Goal: Task Accomplishment & Management: Complete application form

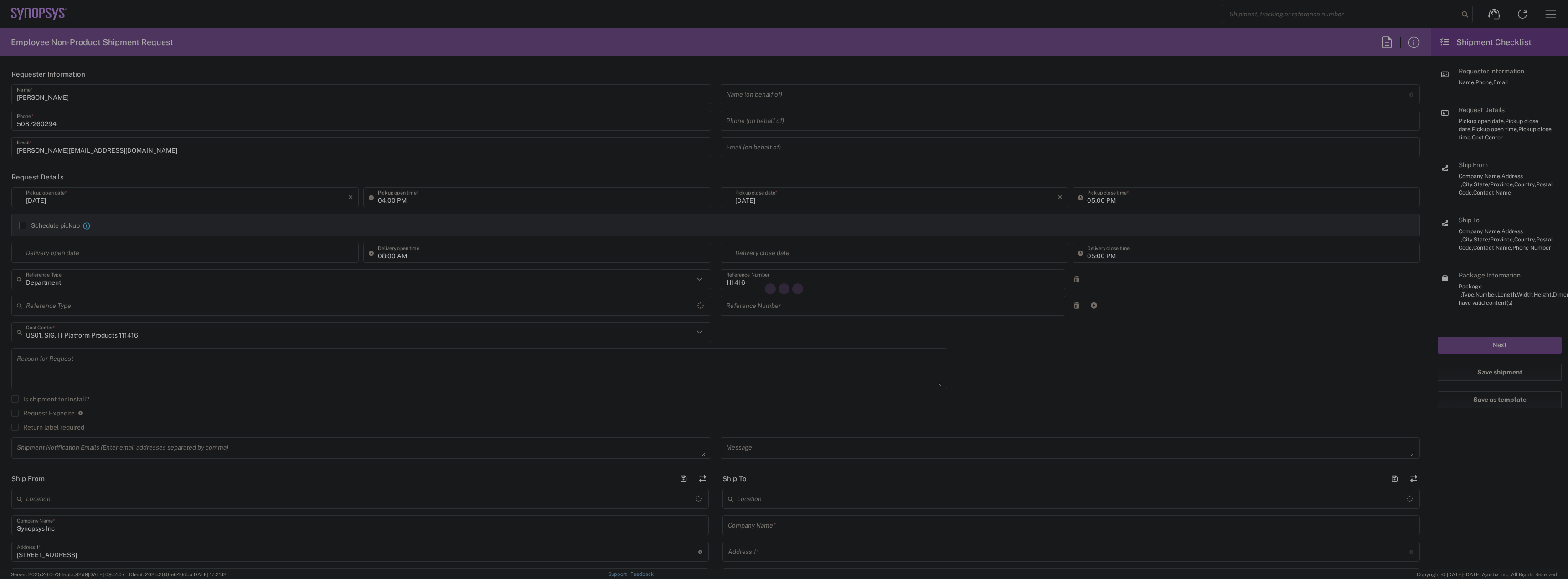
type input "[US_STATE]"
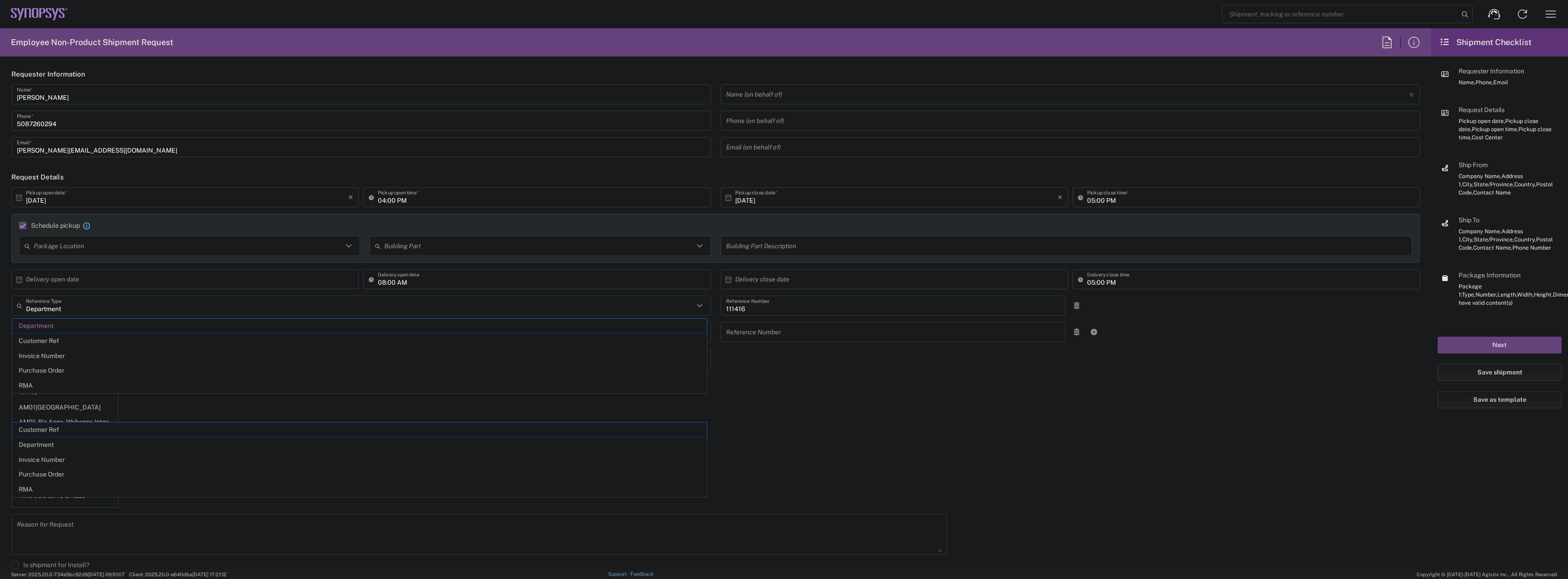
type input "[DATE]"
type input "Department"
type input "1"
type input "Marlboro US04"
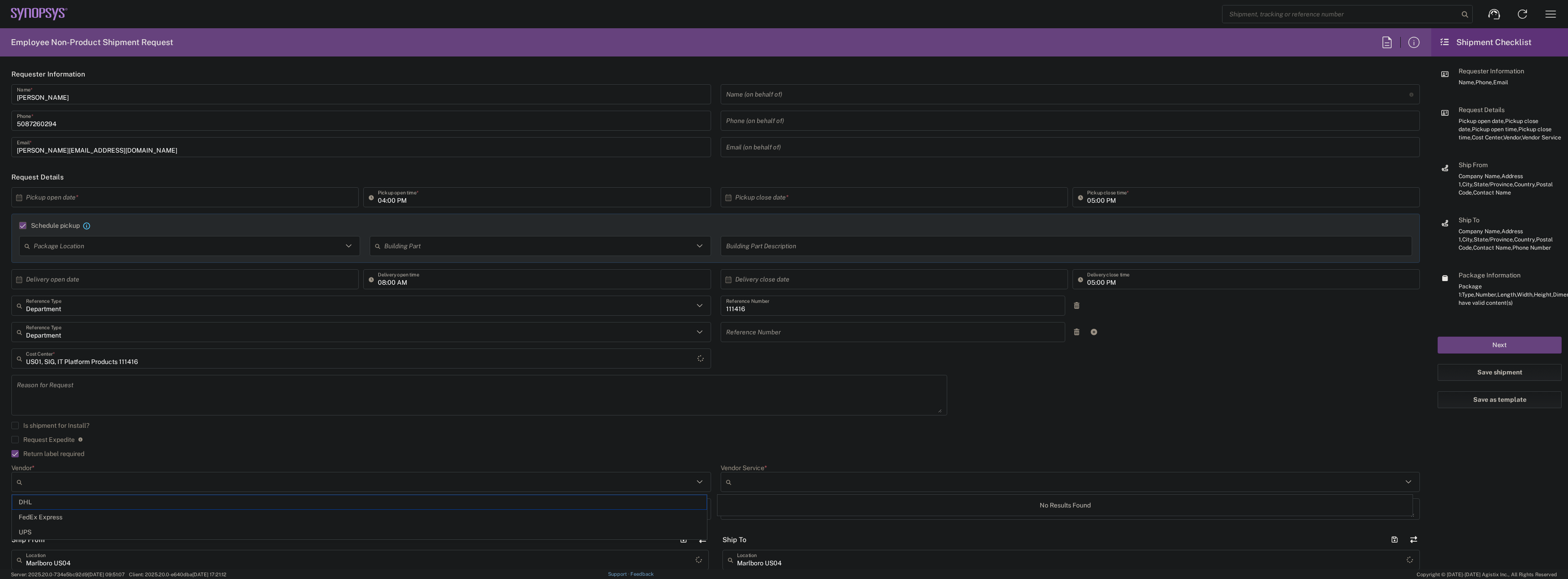
type input "FedEx Express"
type input "Sender/Shipper"
type input "[US_STATE]"
type input "Large Box"
type input "2Day"
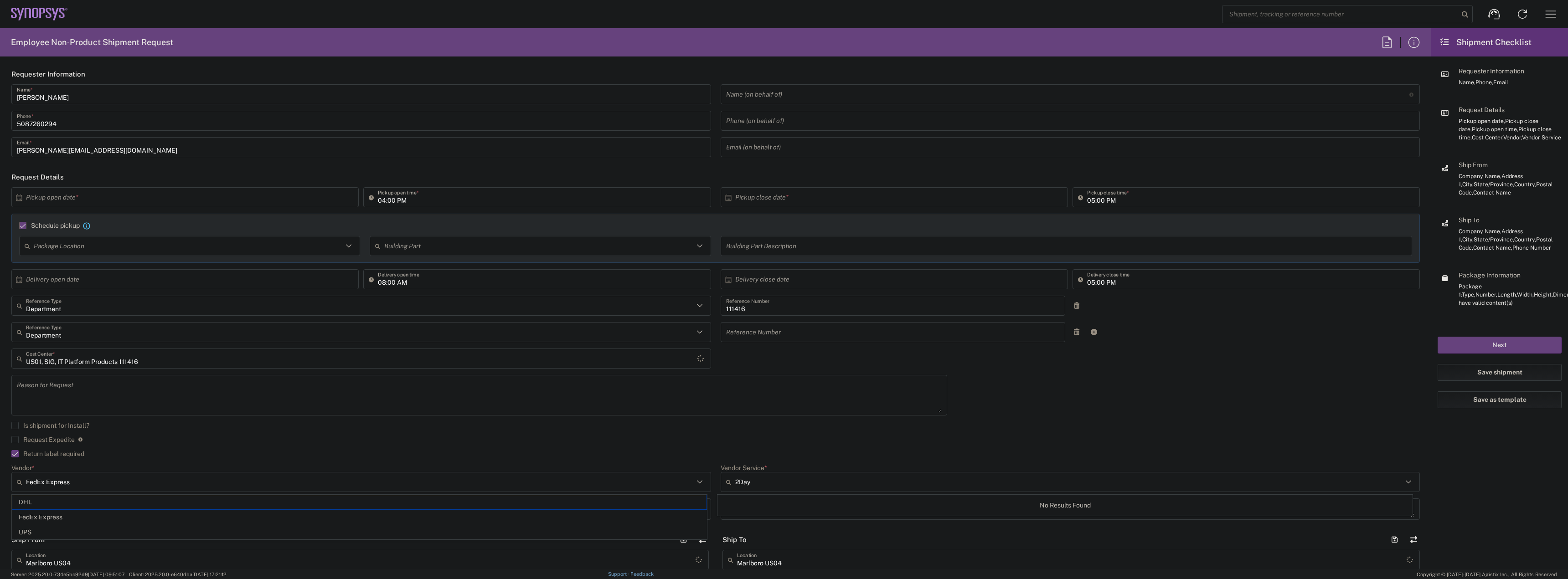
type textarea "Tech Refresh"
type input "5"
type input "Synopsys Inc"
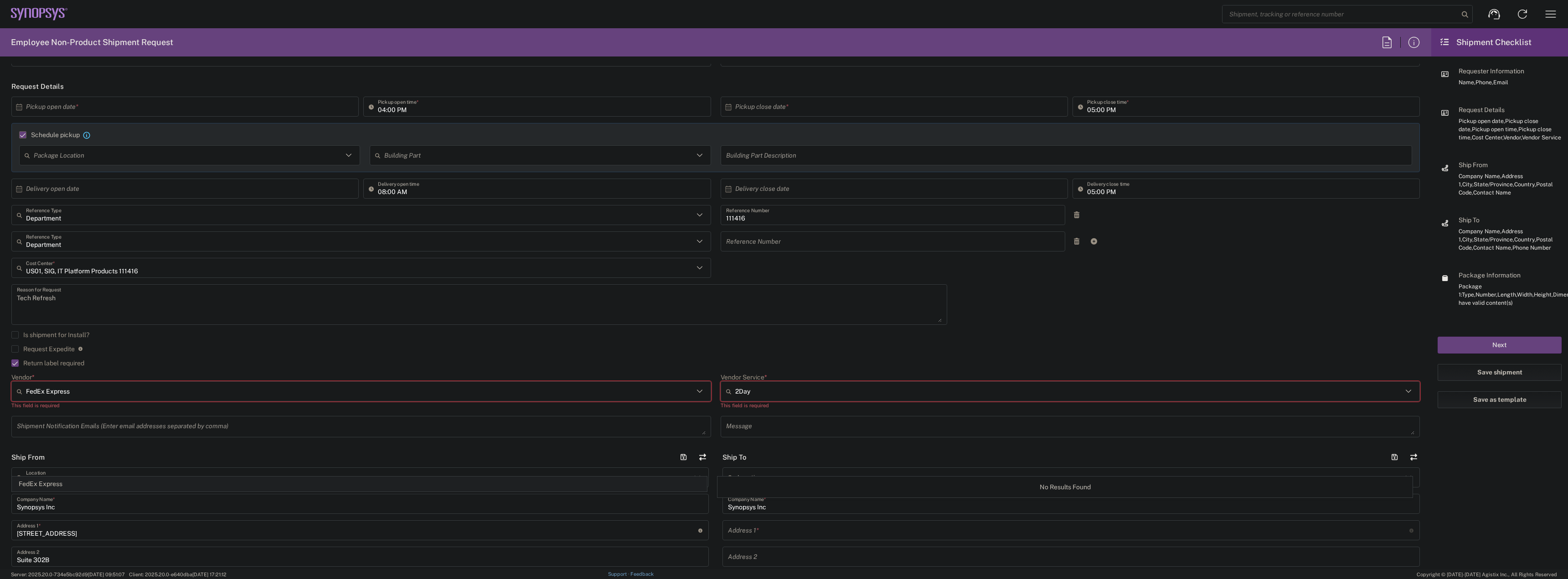
scroll to position [91, 0]
click at [177, 398] on input "FedEx Express" at bounding box center [360, 390] width 668 height 15
click at [152, 418] on li "FedEx Express" at bounding box center [359, 411] width 695 height 15
click at [757, 380] on label "Vendor Service *" at bounding box center [744, 376] width 46 height 8
click at [757, 383] on input "Vendor Service *" at bounding box center [1069, 390] width 668 height 15
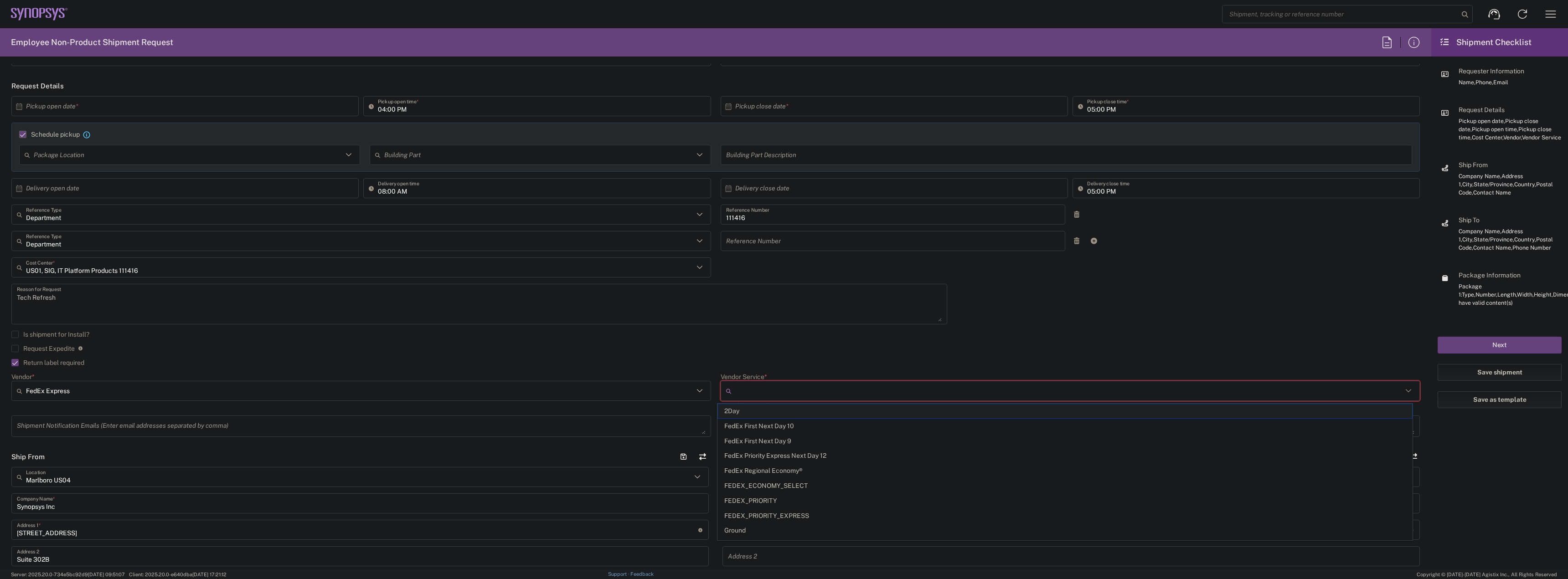
click at [759, 410] on span "2Day" at bounding box center [1065, 411] width 694 height 14
type input "2Day"
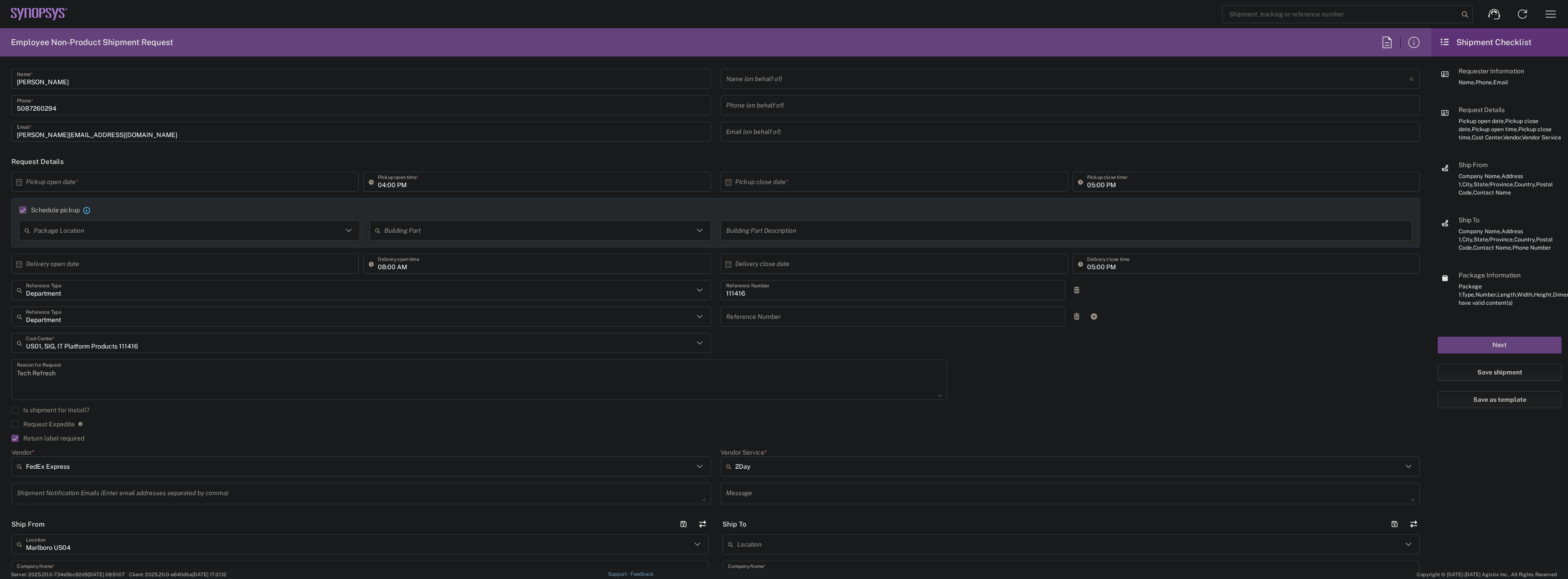
scroll to position [0, 0]
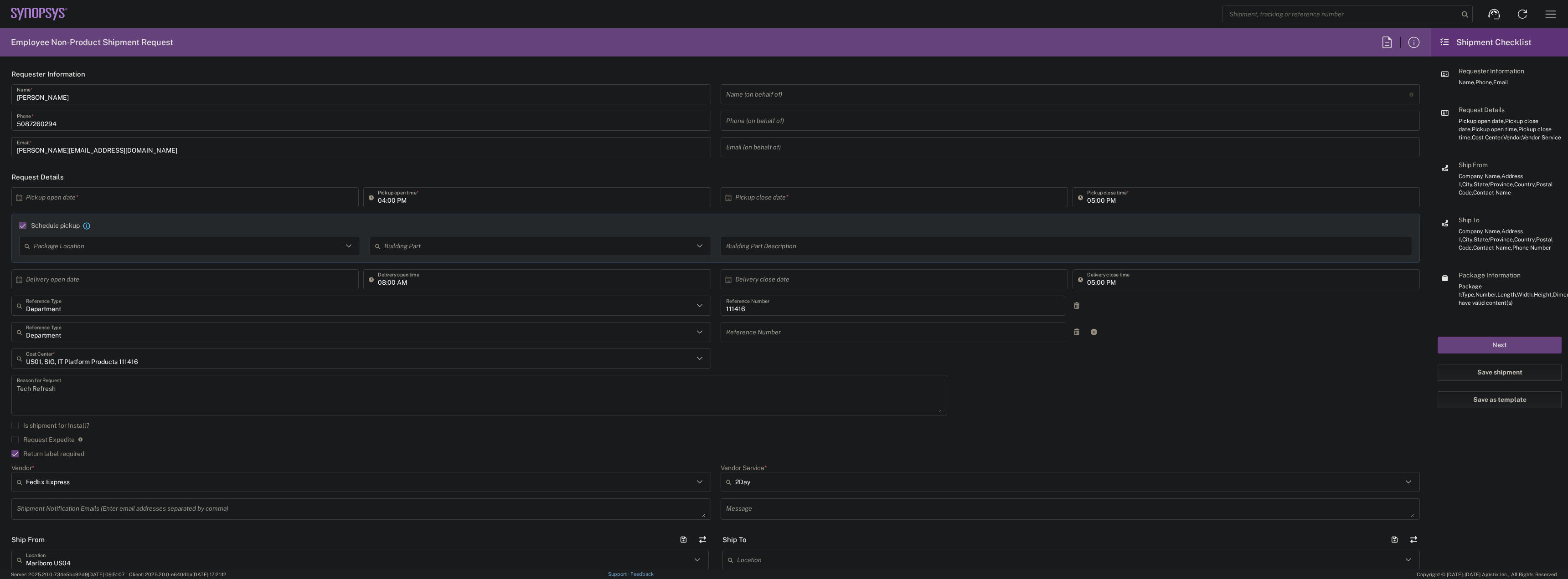
click at [23, 201] on svg-icon at bounding box center [21, 197] width 9 height 9
click at [212, 254] on span "10" at bounding box center [212, 255] width 13 height 13
type input "[DATE]"
click at [380, 201] on input "04:00 PM" at bounding box center [542, 197] width 327 height 16
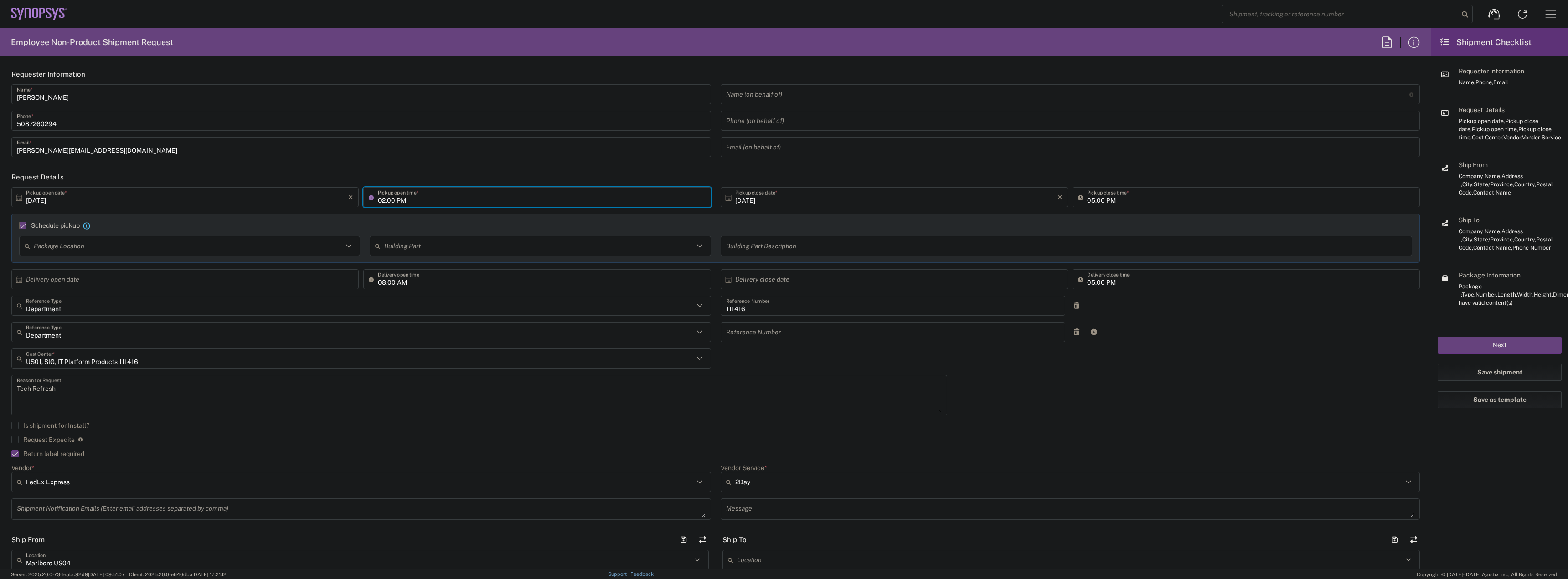
type input "02:00 PM"
click at [695, 215] on div "Schedule pickup When scheduling a pickup please be sure to meet the following c…" at bounding box center [715, 238] width 1408 height 49
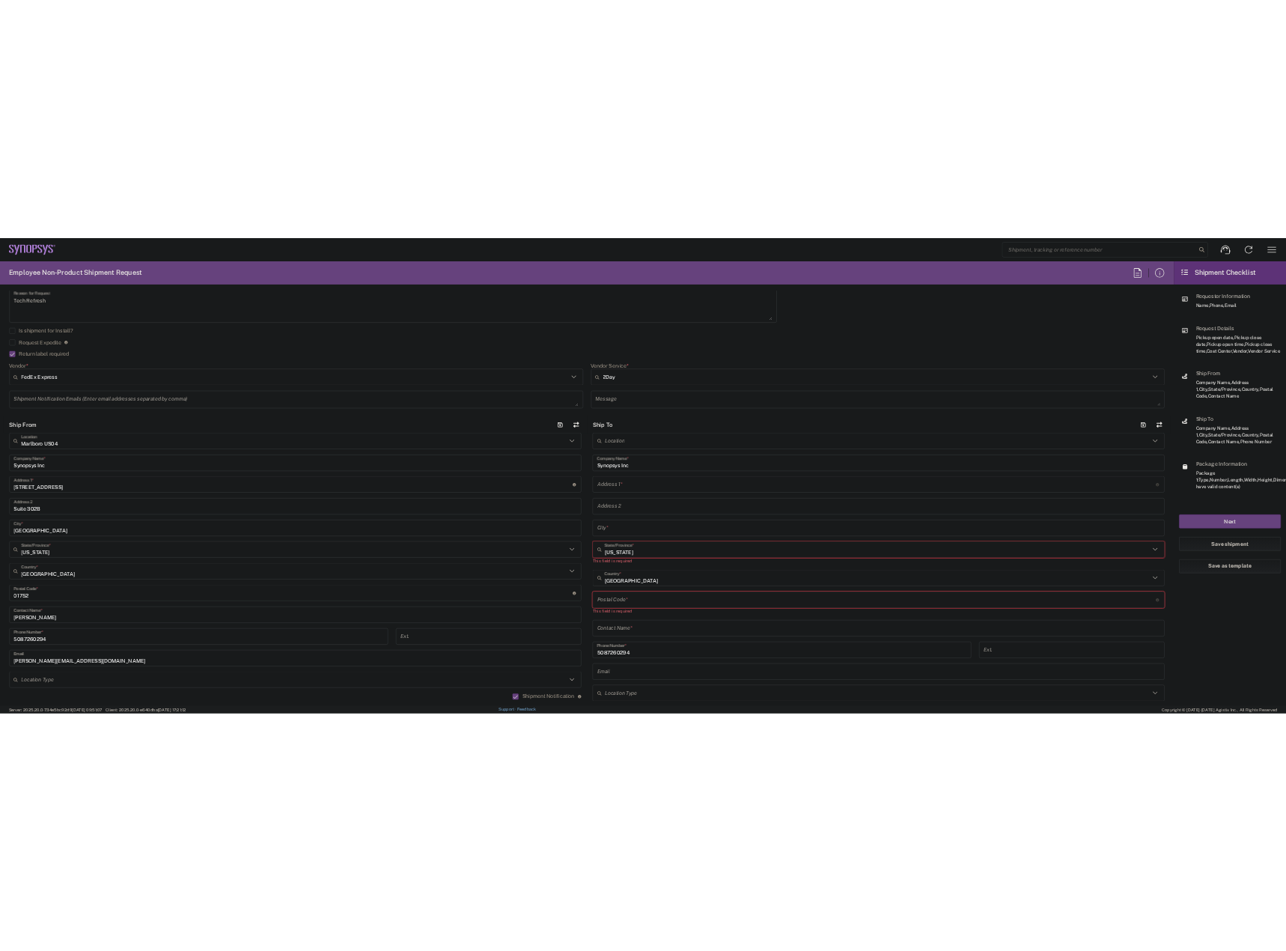
scroll to position [524, 0]
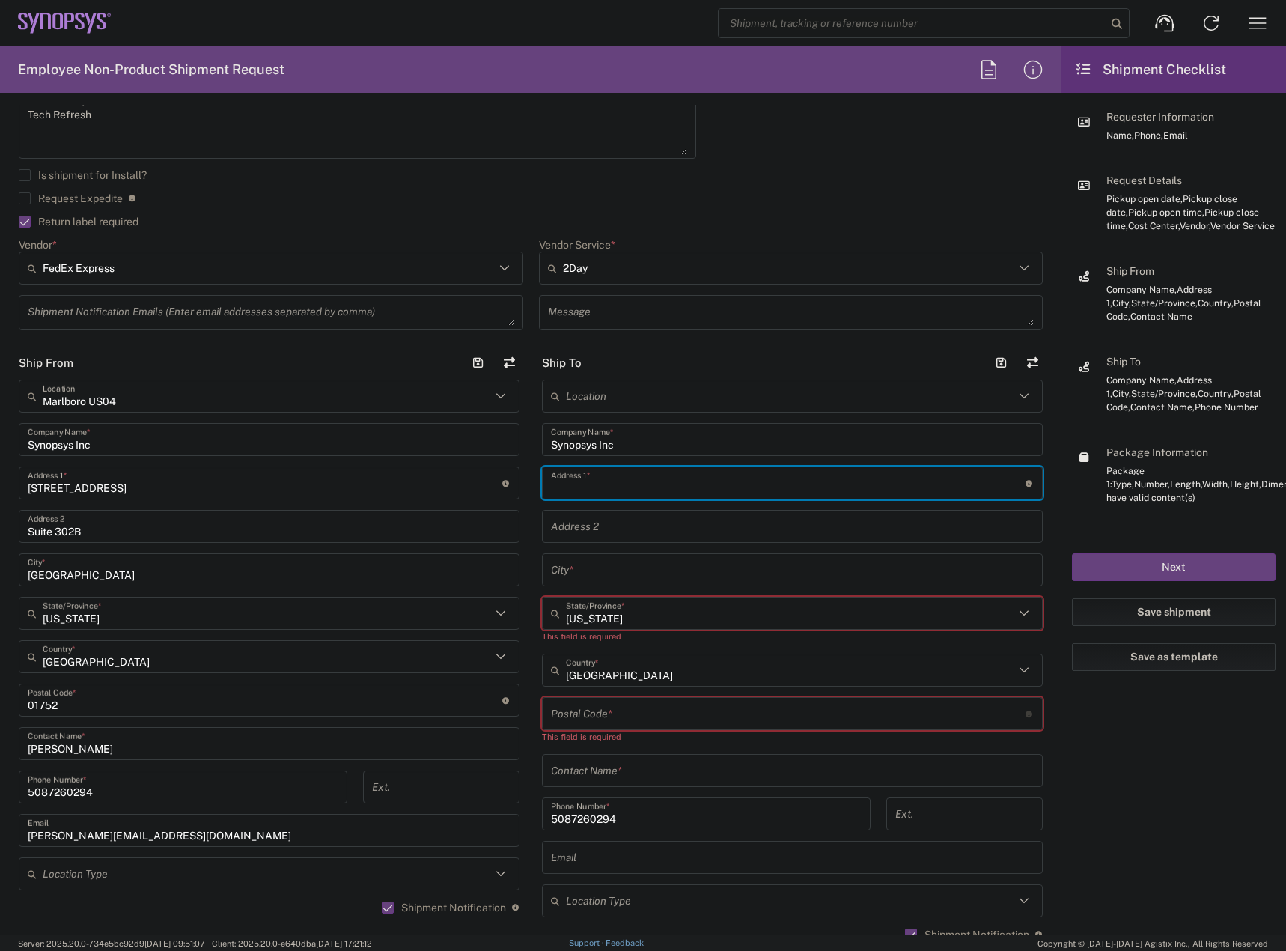
click at [614, 490] on input "text" at bounding box center [788, 483] width 475 height 26
paste input "[STREET_ADDRESS]"
type input "[STREET_ADDRESS]"
click at [562, 570] on input "text" at bounding box center [792, 570] width 483 height 26
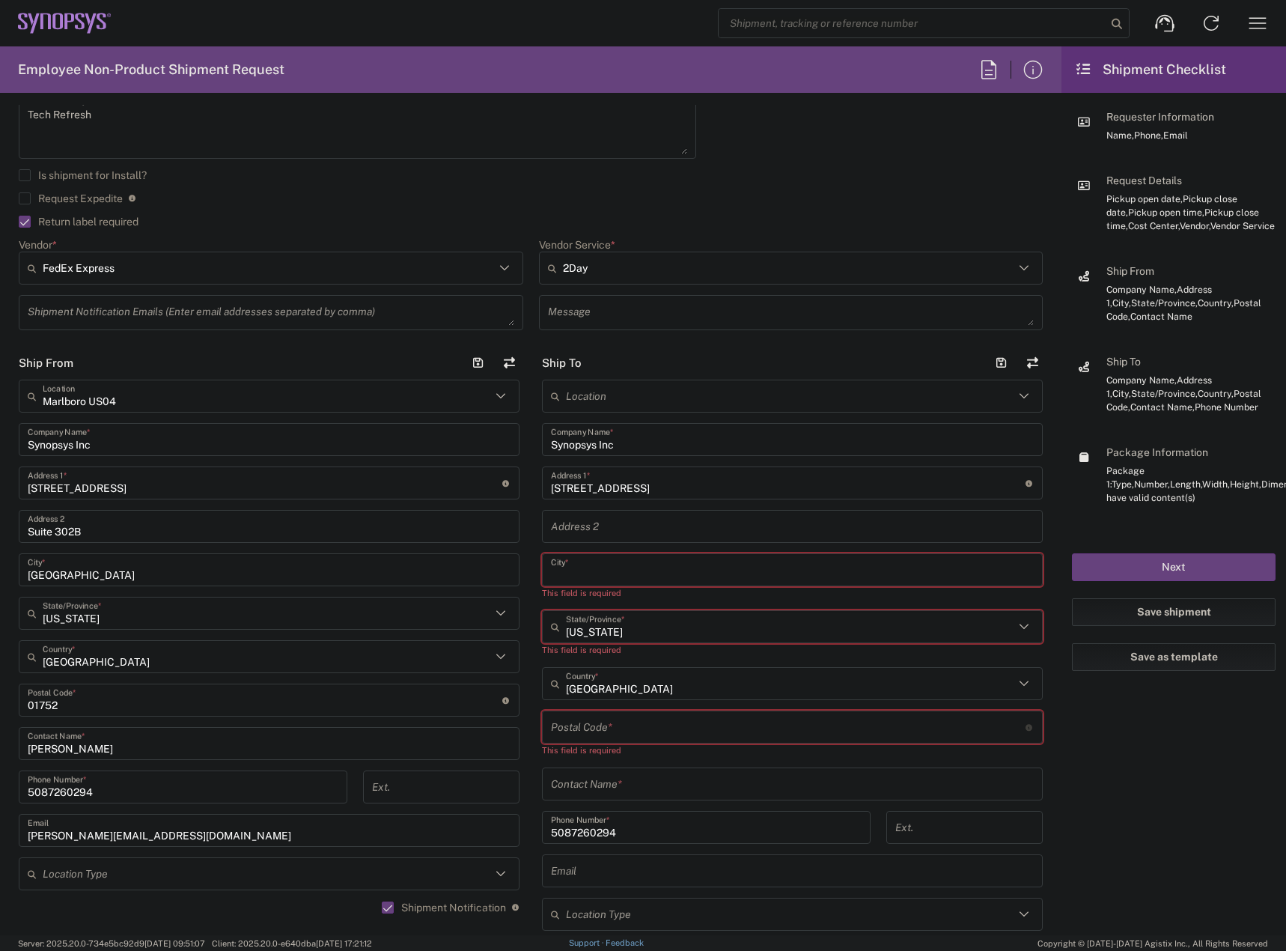
click at [672, 567] on input "text" at bounding box center [792, 570] width 483 height 26
paste input "Venetia"
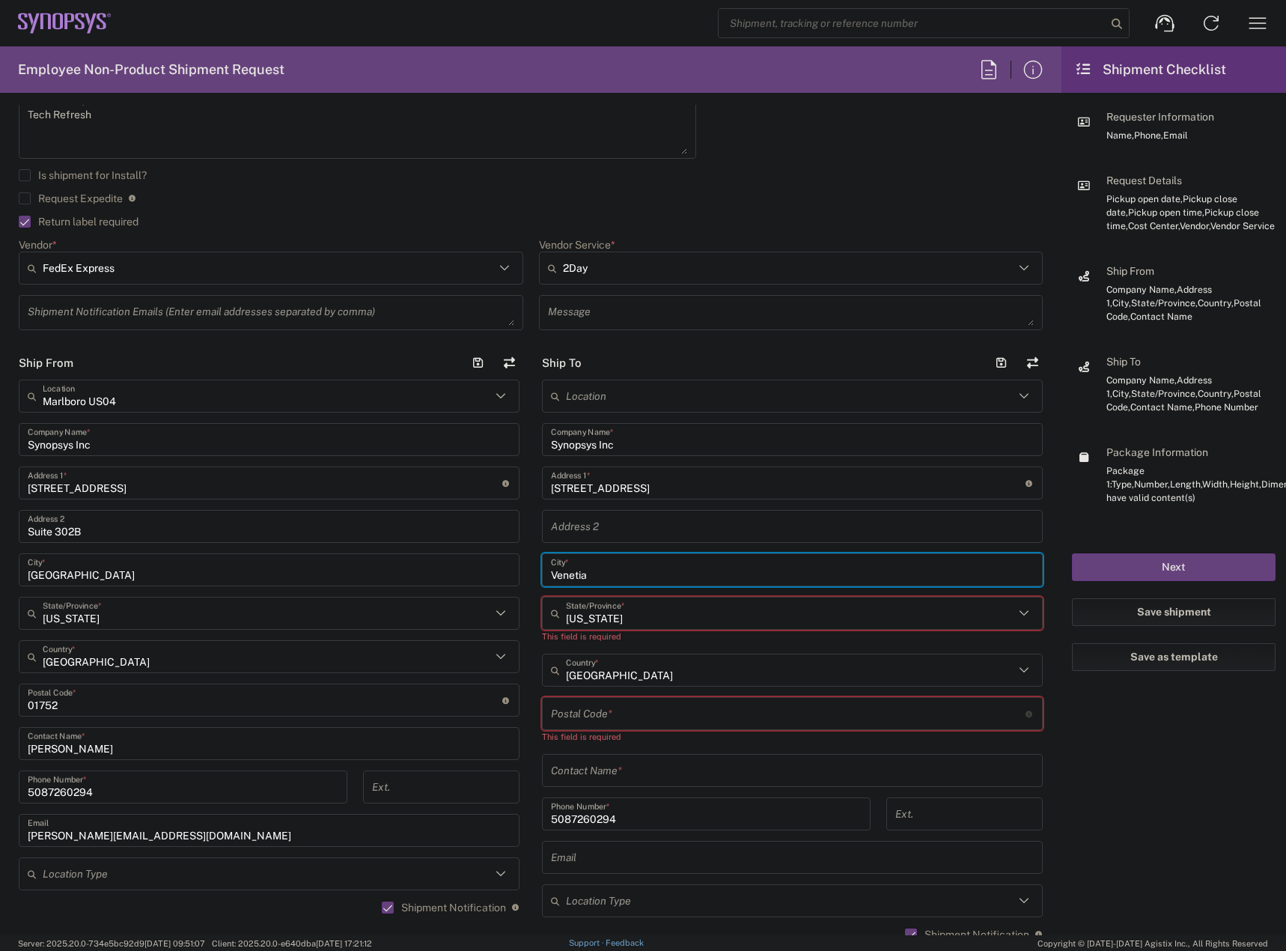
type input "Venetia"
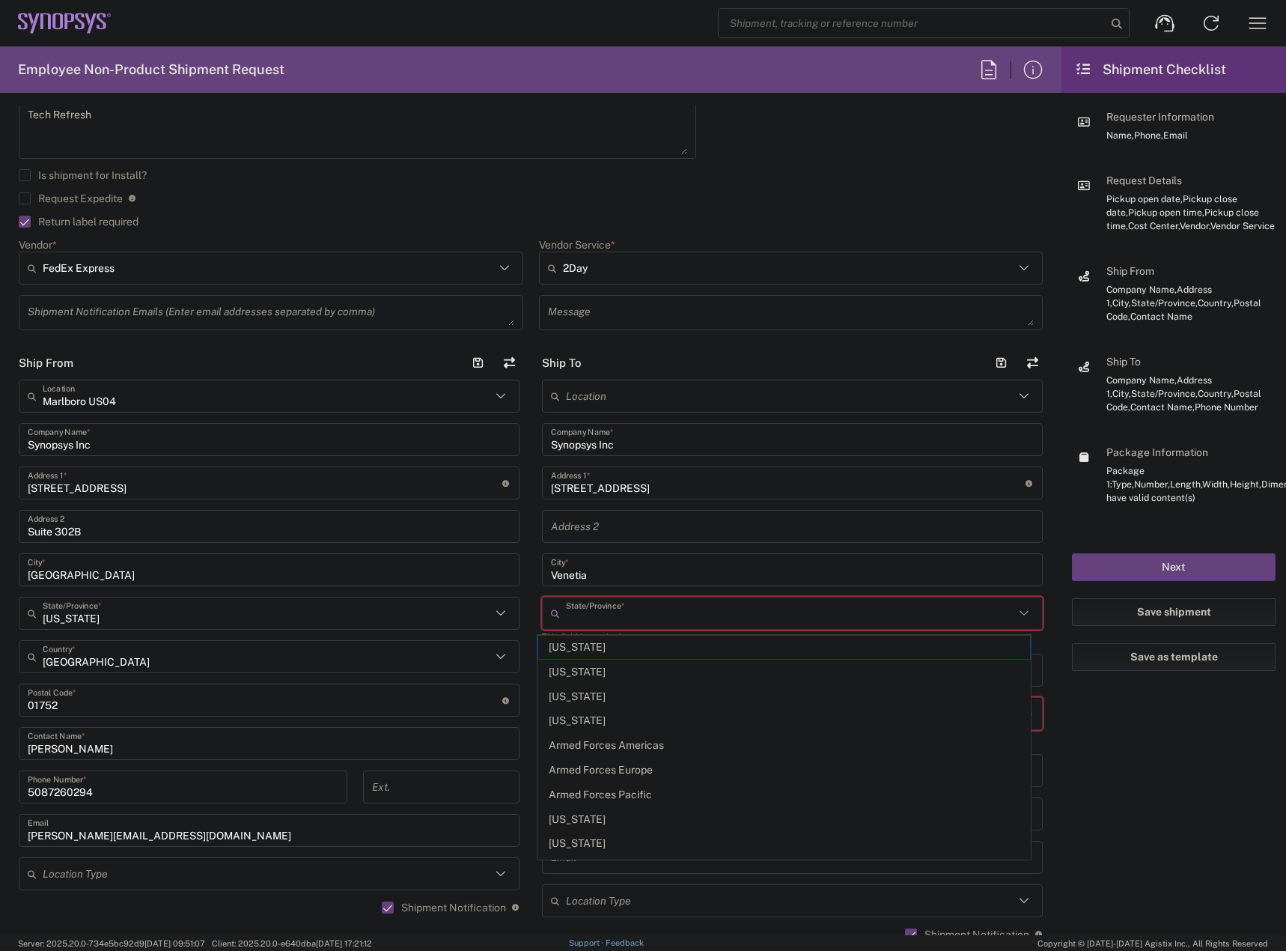
click at [675, 623] on input "text" at bounding box center [790, 613] width 448 height 26
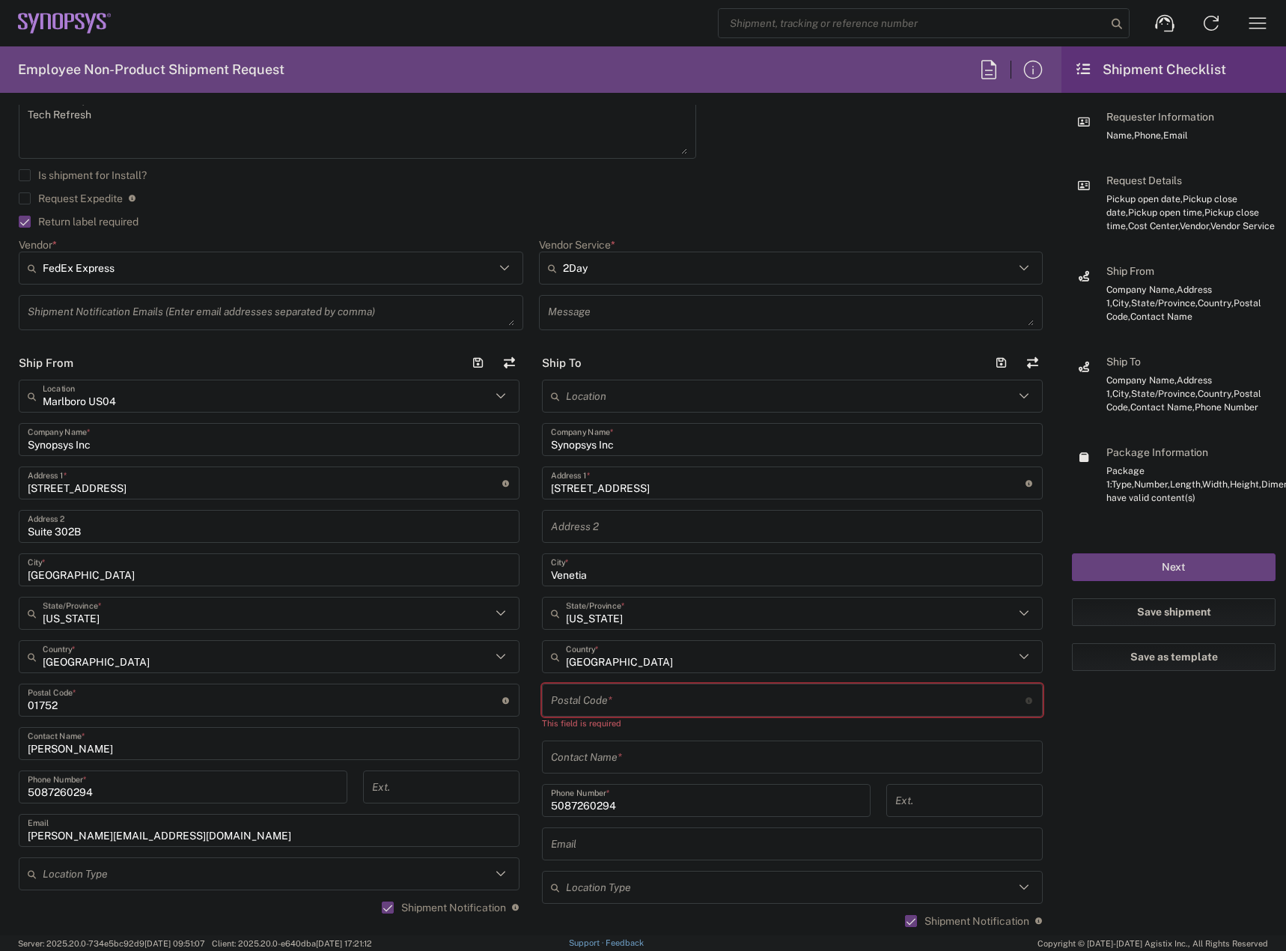
type input "[US_STATE]"
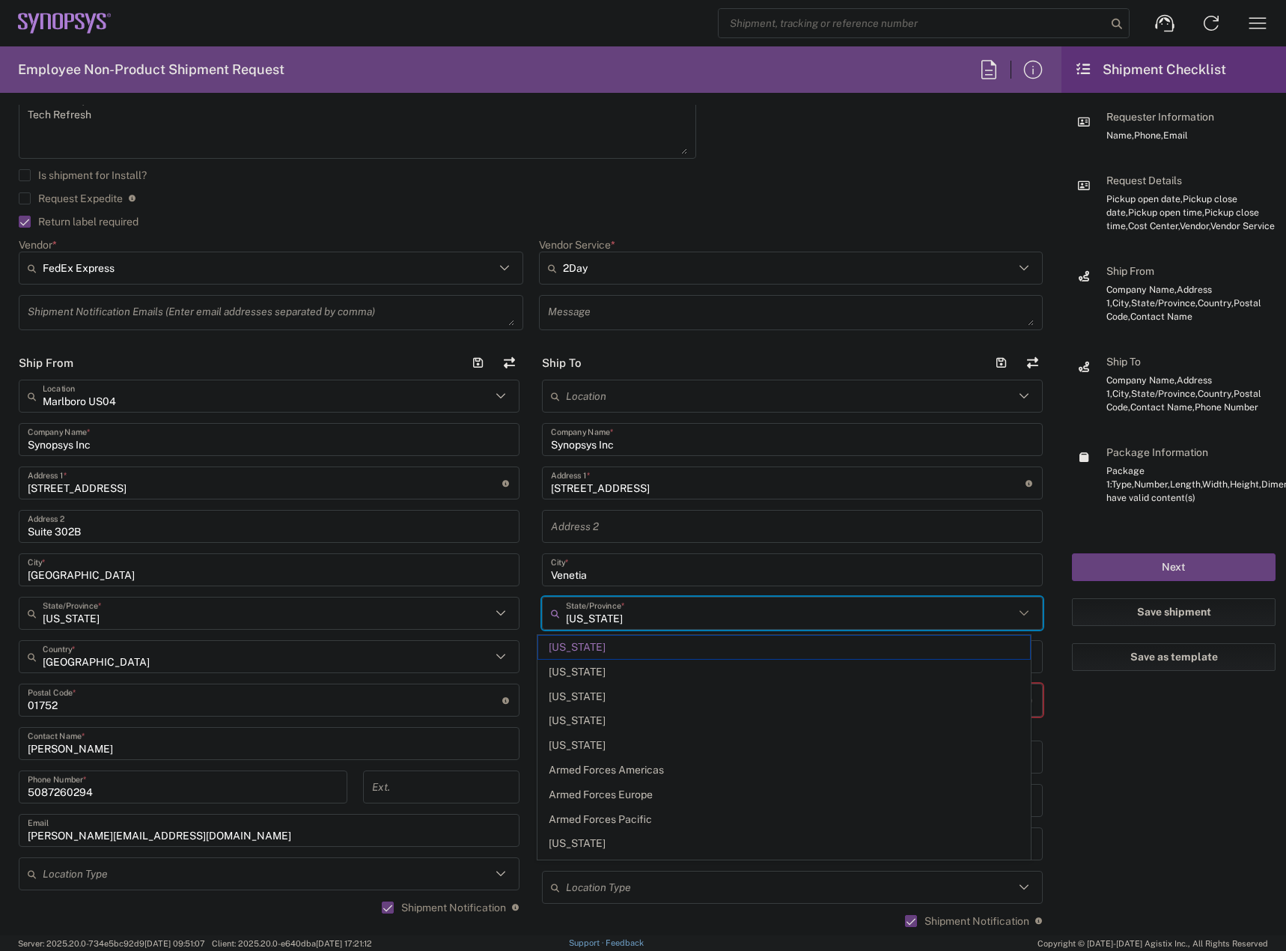
click at [524, 603] on main "Marlboro [GEOGRAPHIC_DATA] Location Marlboro US04 Synopsys Inc Company Name * 1…" at bounding box center [268, 652] width 523 height 545
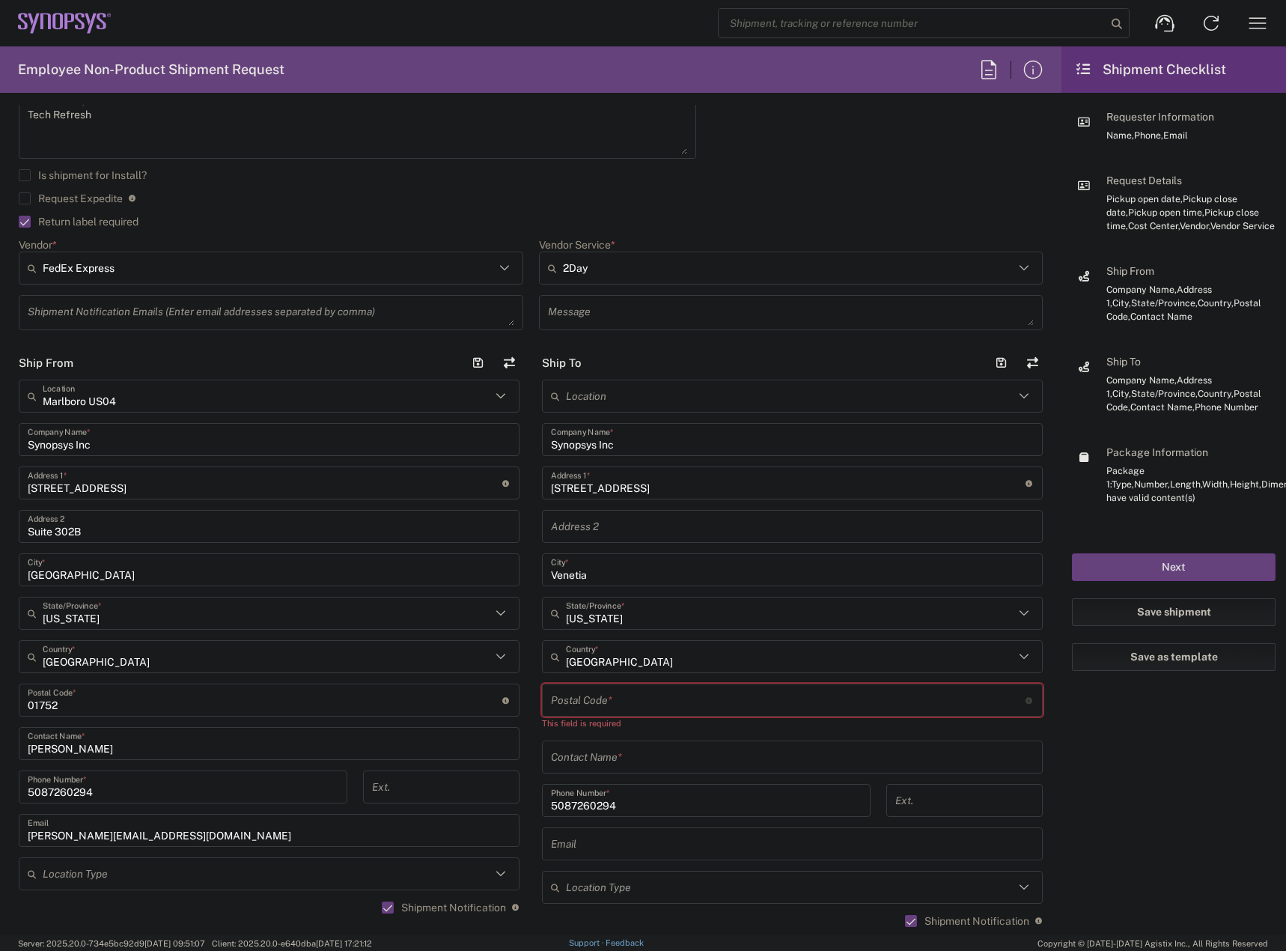
click at [618, 703] on input "undefined" at bounding box center [788, 700] width 475 height 26
click at [606, 699] on input "undefined" at bounding box center [788, 700] width 475 height 26
paste input "15367"
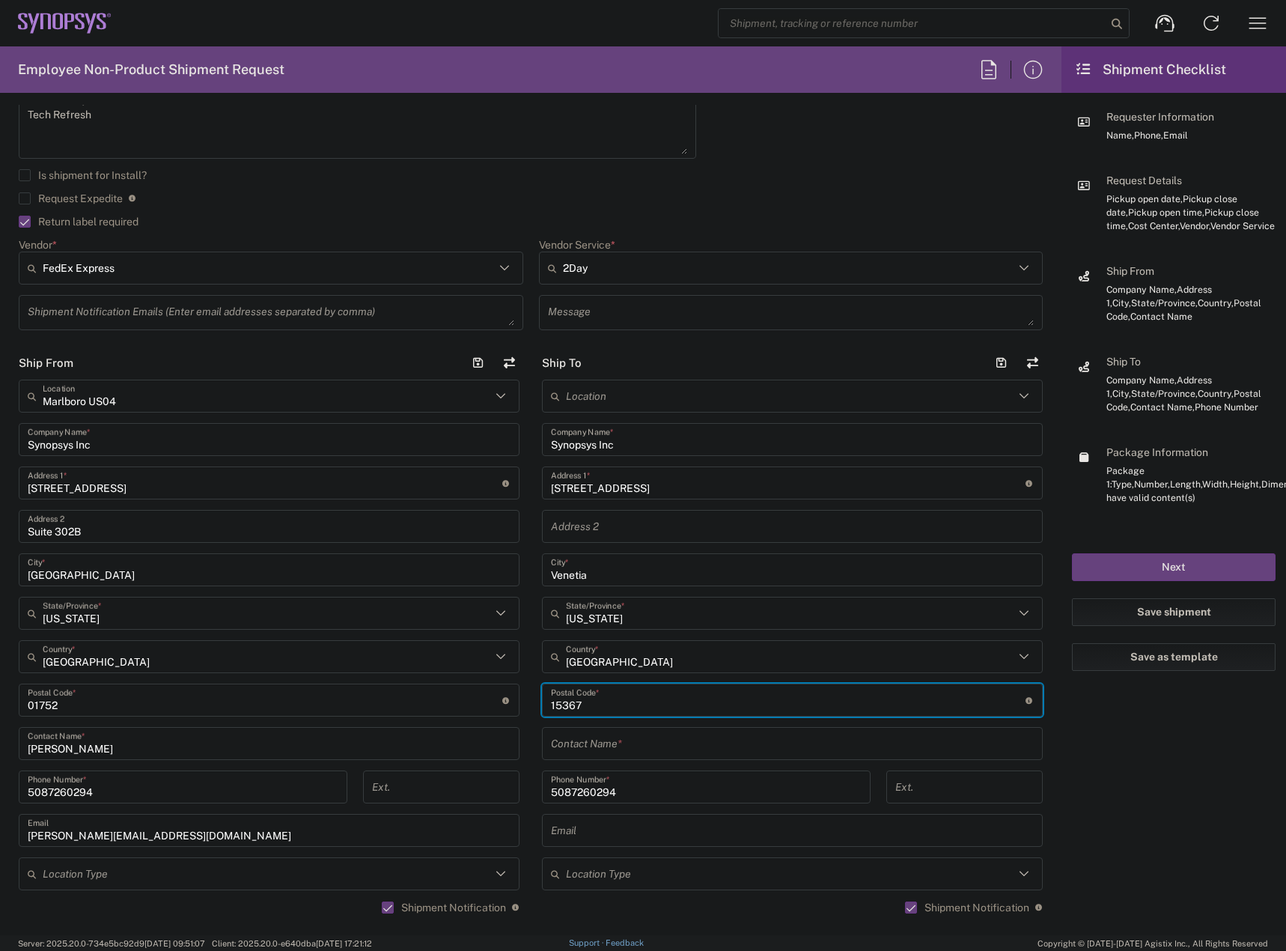
type input "15367"
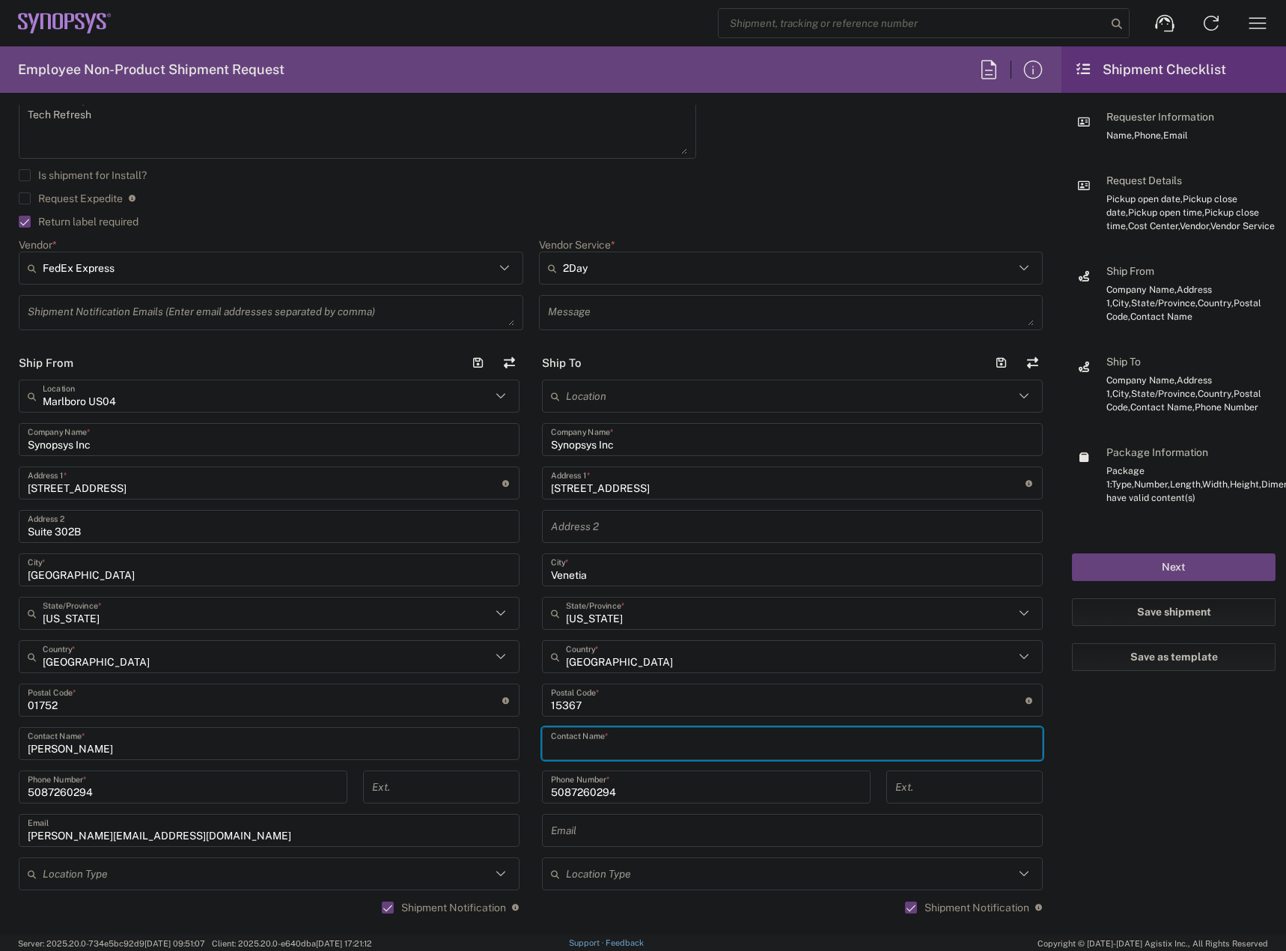
click at [583, 740] on input "text" at bounding box center [792, 744] width 483 height 26
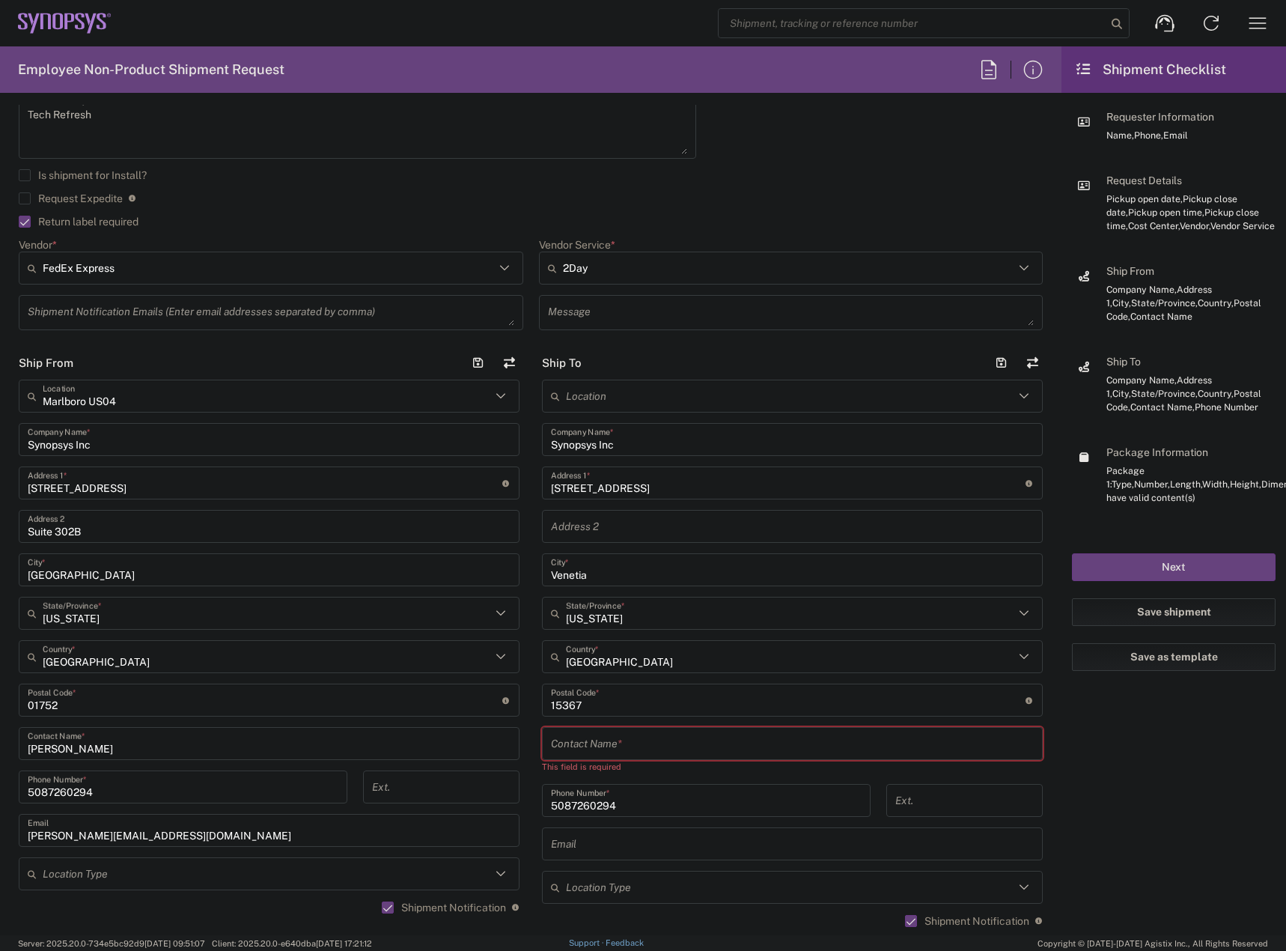
click at [661, 737] on input "text" at bounding box center [792, 744] width 483 height 26
paste input "INC0936978"
type input "INC0936978"
click at [595, 742] on input "text" at bounding box center [792, 744] width 483 height 26
paste input "[PERSON_NAME]"
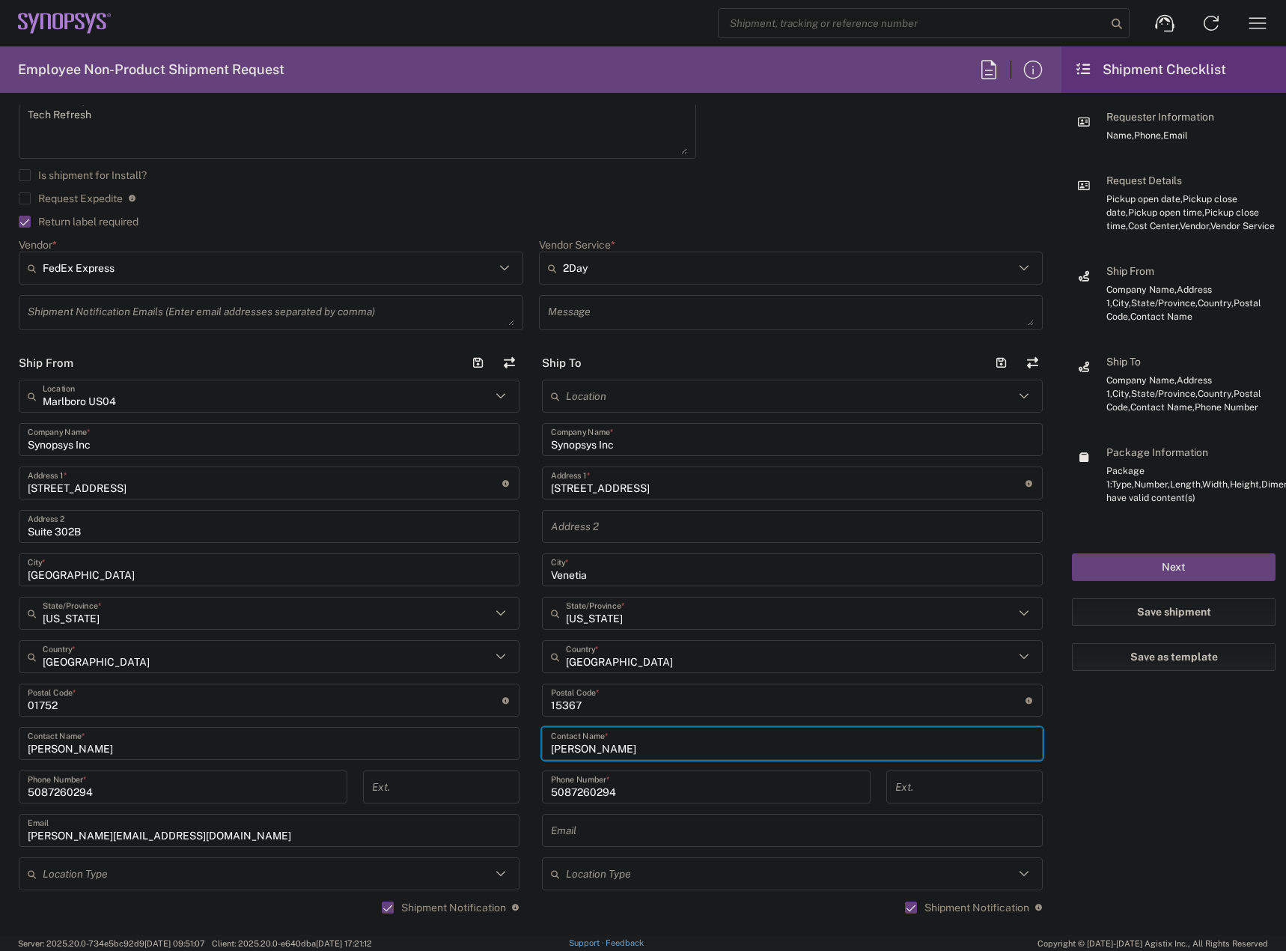
type input "[PERSON_NAME]"
click at [588, 827] on input "text" at bounding box center [792, 831] width 483 height 26
click at [589, 830] on input "text" at bounding box center [792, 831] width 483 height 26
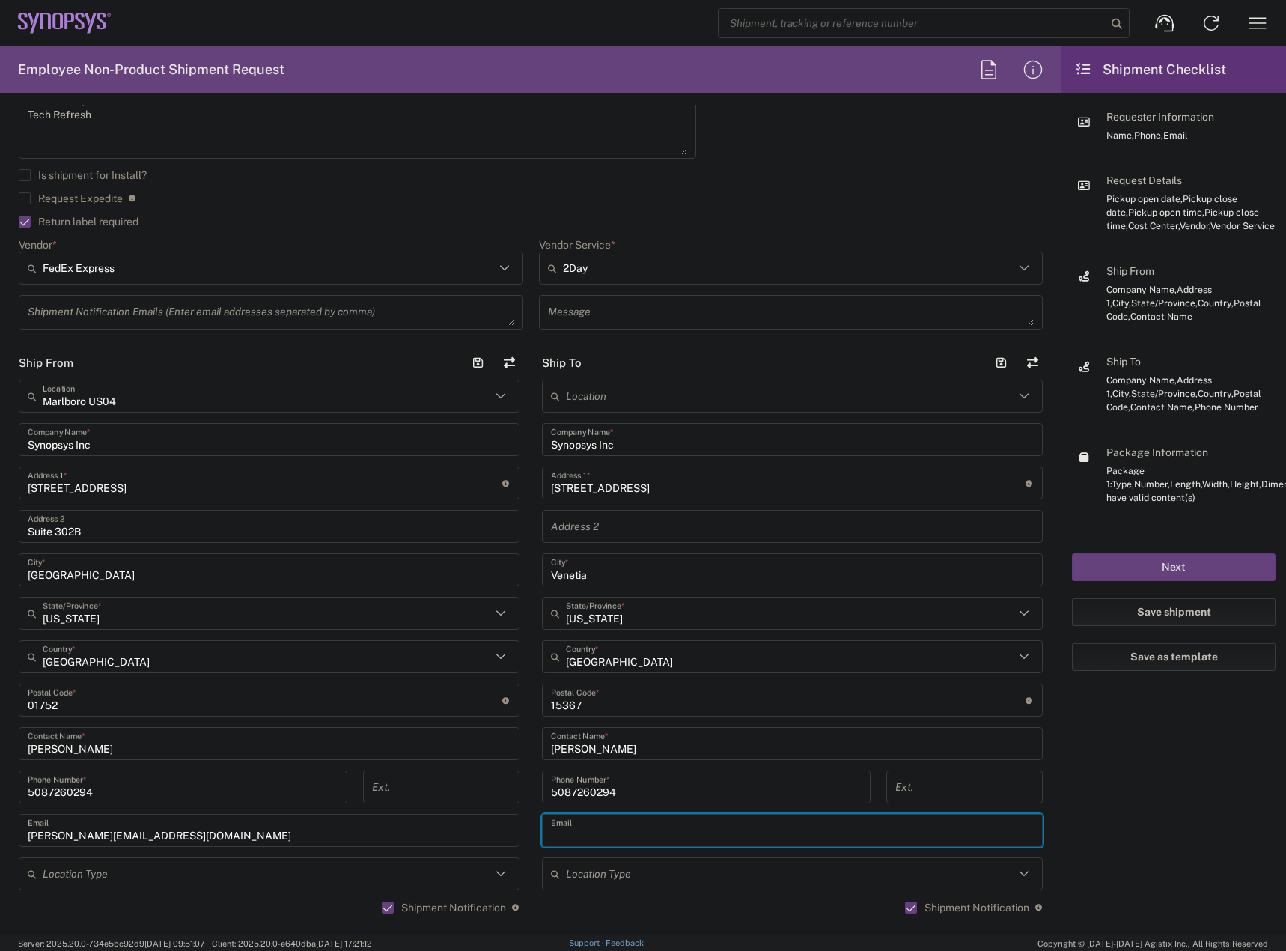
paste input "[PERSON_NAME][EMAIL_ADDRESS][PERSON_NAME][DOMAIN_NAME]"
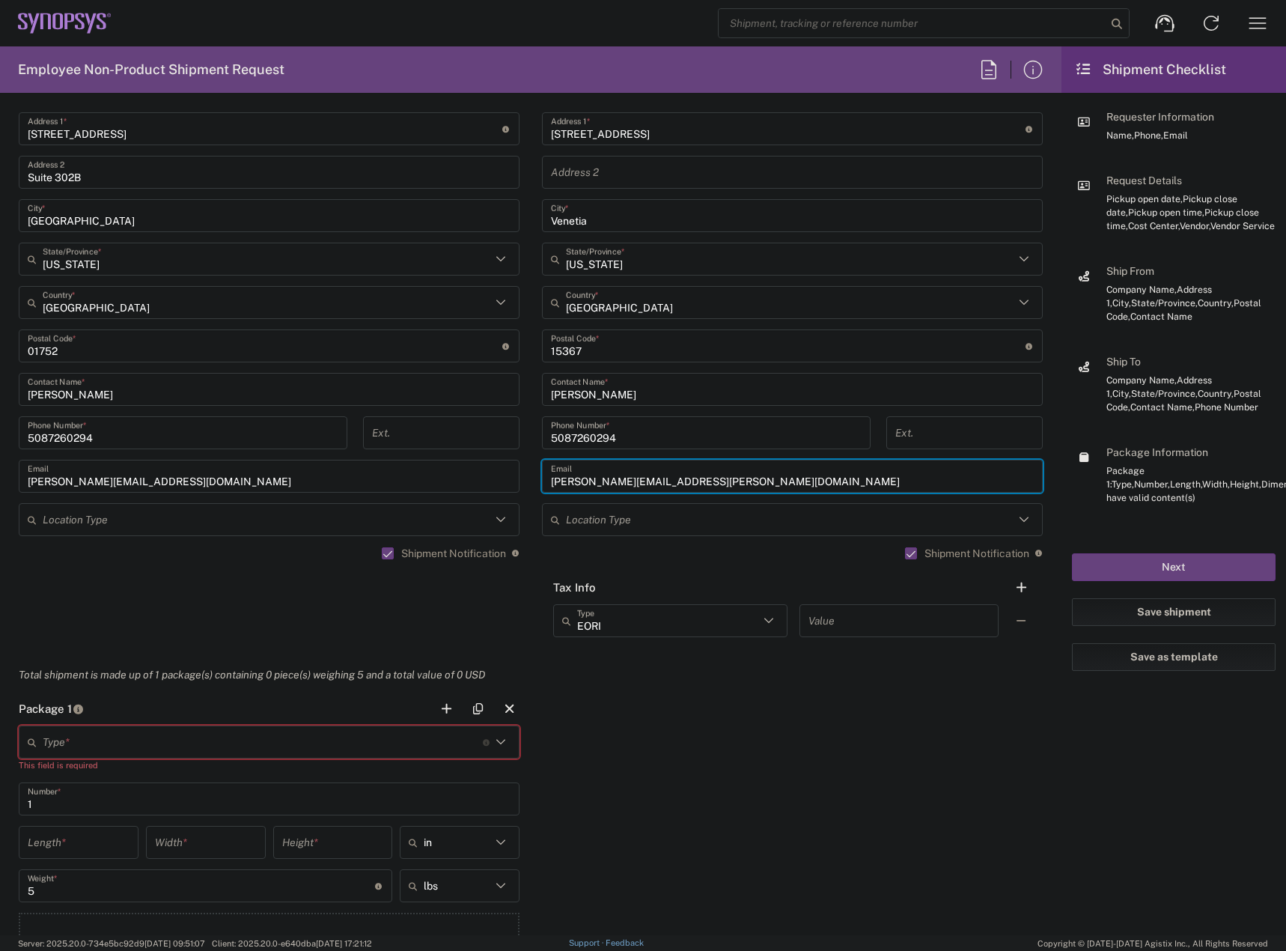
scroll to position [898, 0]
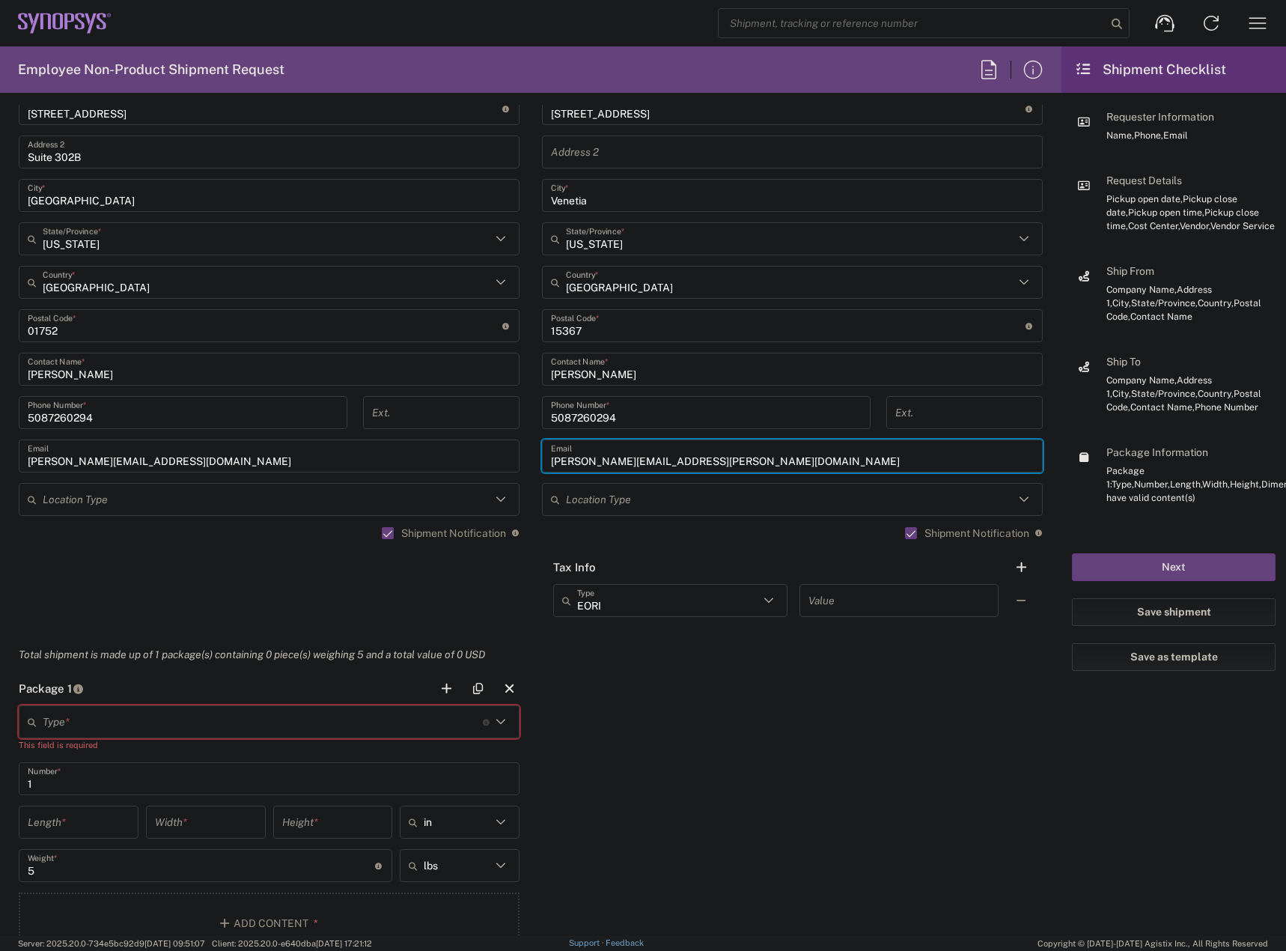
type input "[PERSON_NAME][EMAIL_ADDRESS][PERSON_NAME][DOMAIN_NAME]"
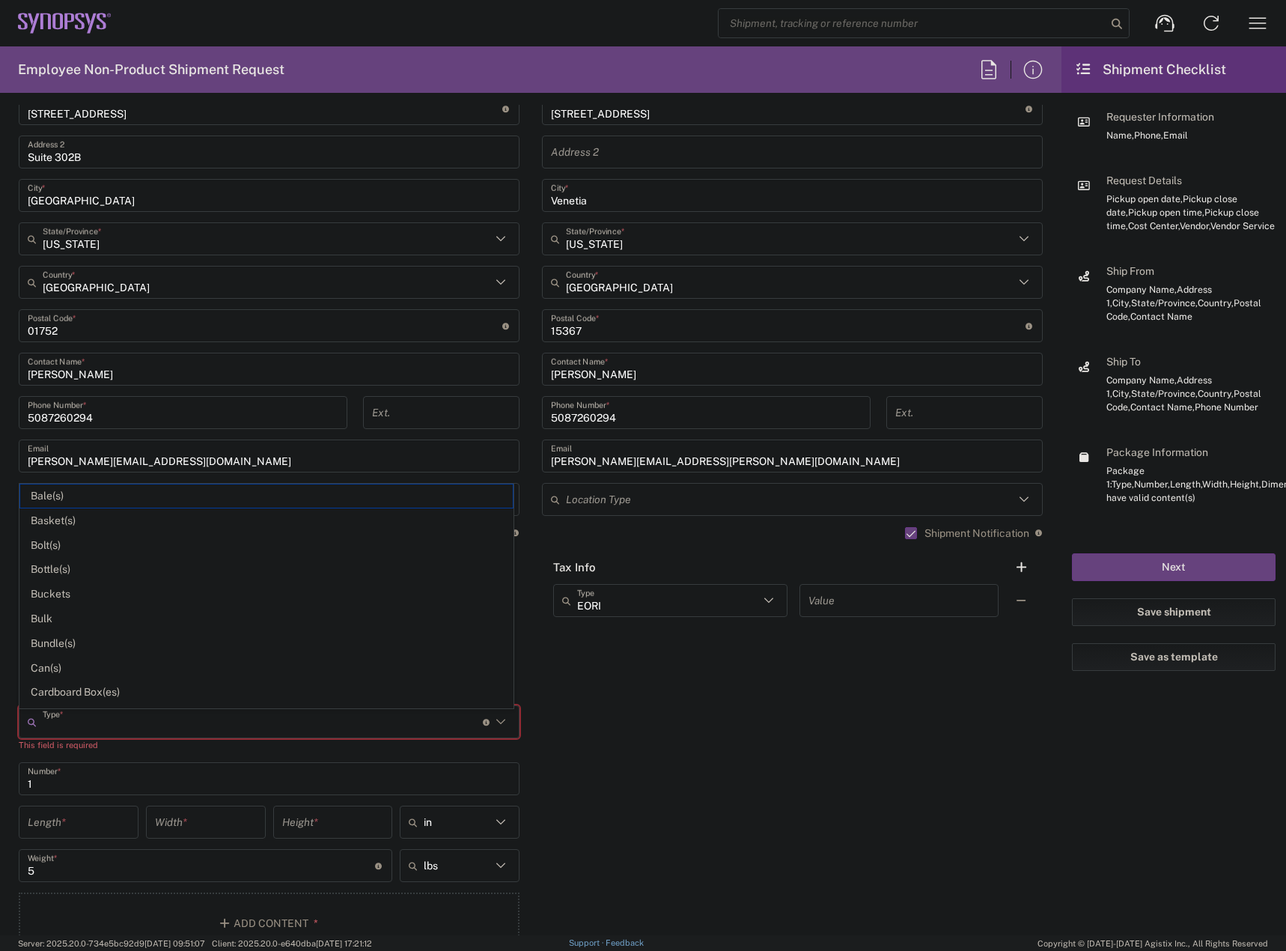
click at [326, 734] on input "text" at bounding box center [263, 722] width 440 height 26
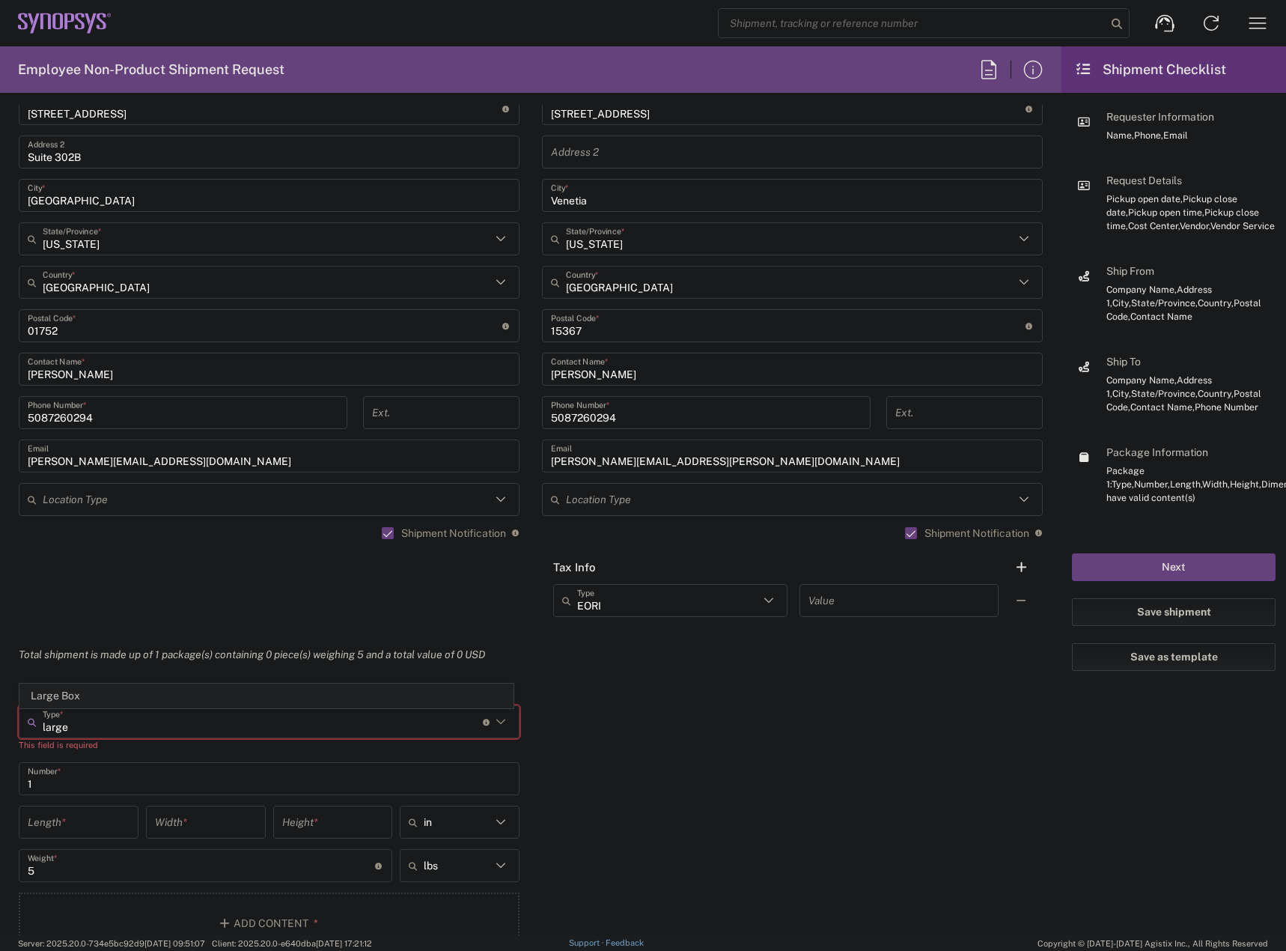
click at [113, 697] on span "Large Box" at bounding box center [266, 695] width 493 height 23
type input "Large Box"
type input "17.5"
type input "12.5"
type input "3"
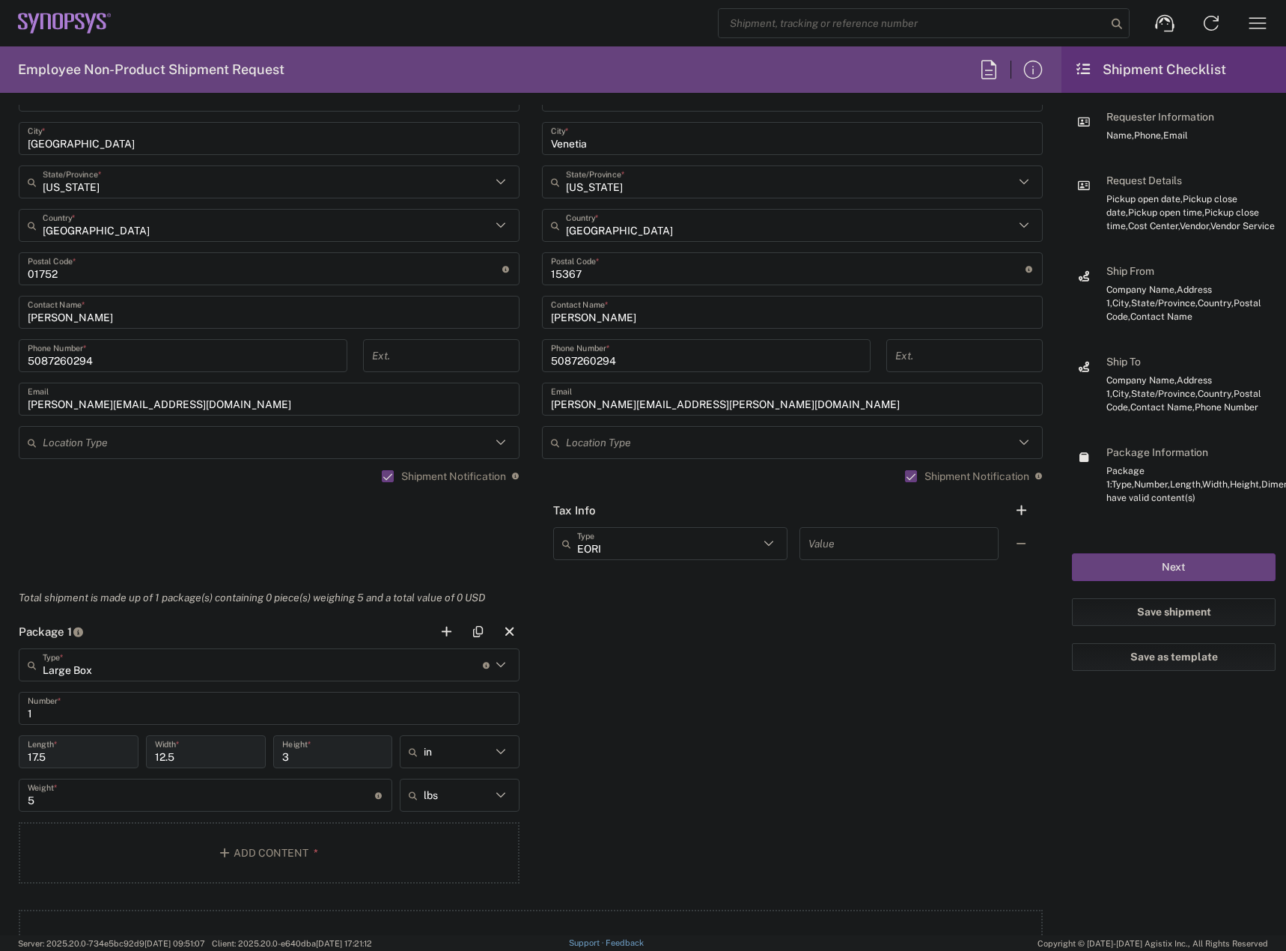
scroll to position [1048, 0]
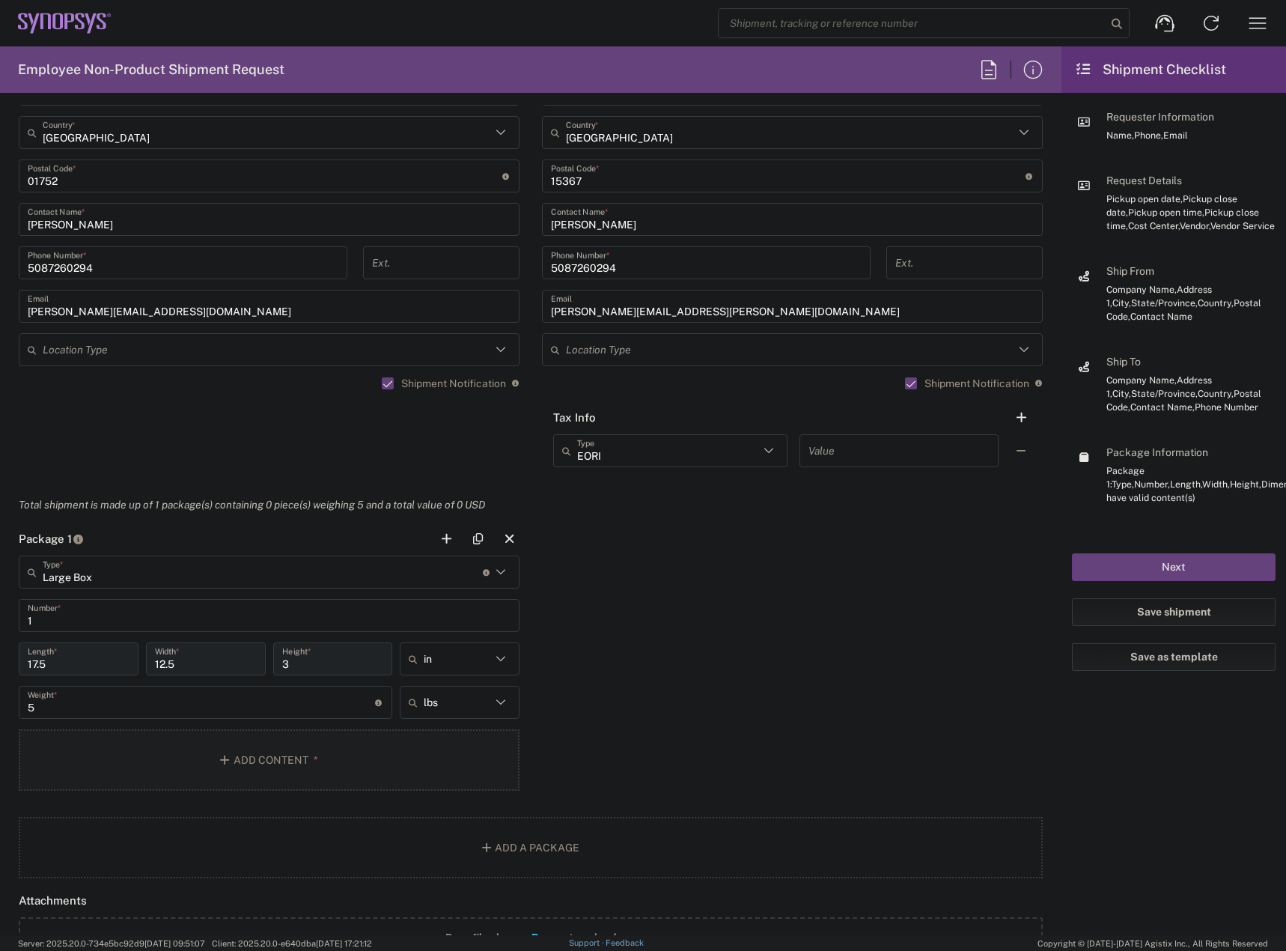
click at [191, 758] on button "Add Content *" at bounding box center [269, 759] width 501 height 61
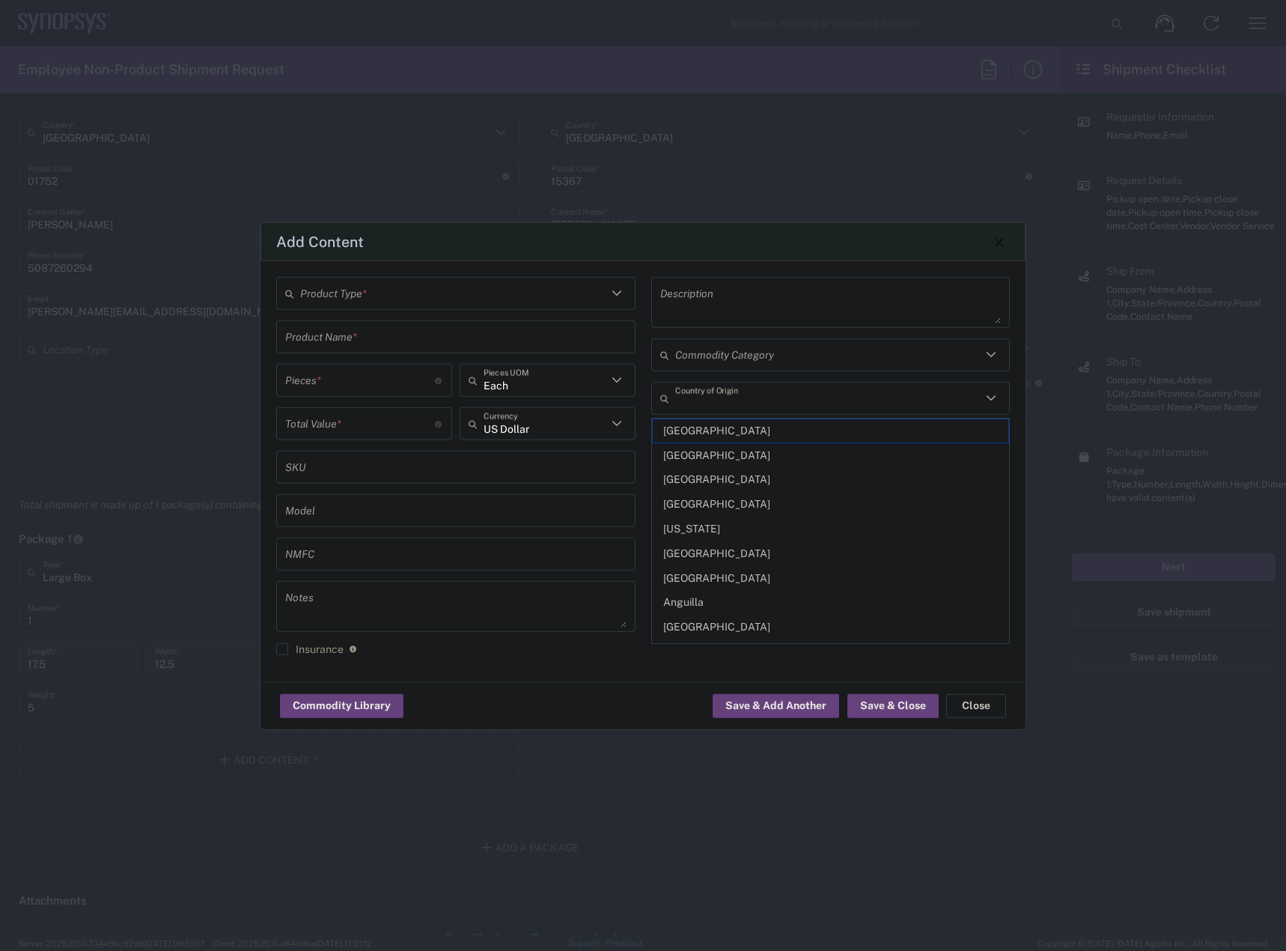
type input "[GEOGRAPHIC_DATA]"
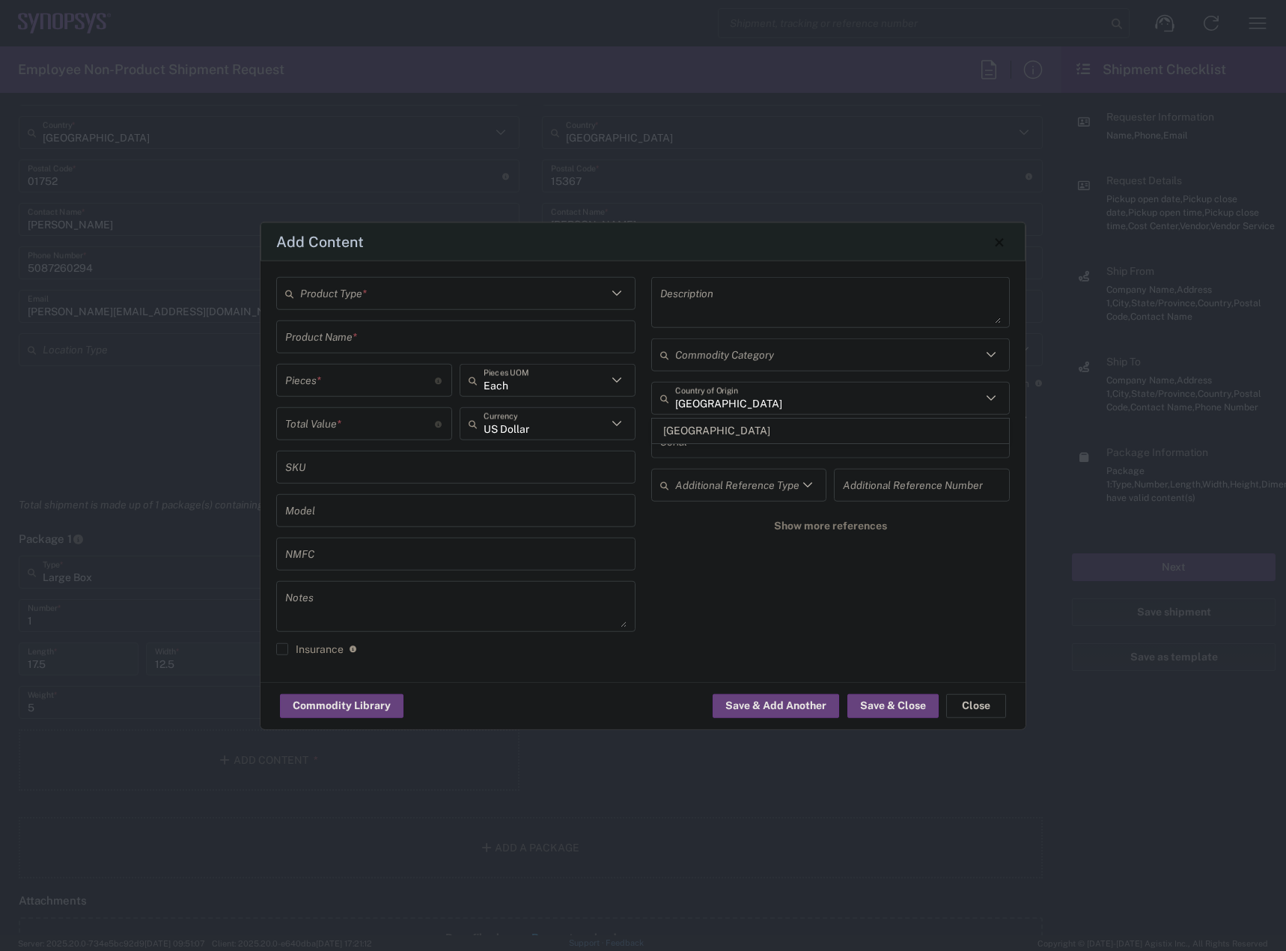
click at [460, 292] on input "text" at bounding box center [453, 293] width 307 height 26
click at [383, 329] on span "Documents" at bounding box center [456, 325] width 356 height 23
type input "Documents"
type input "1"
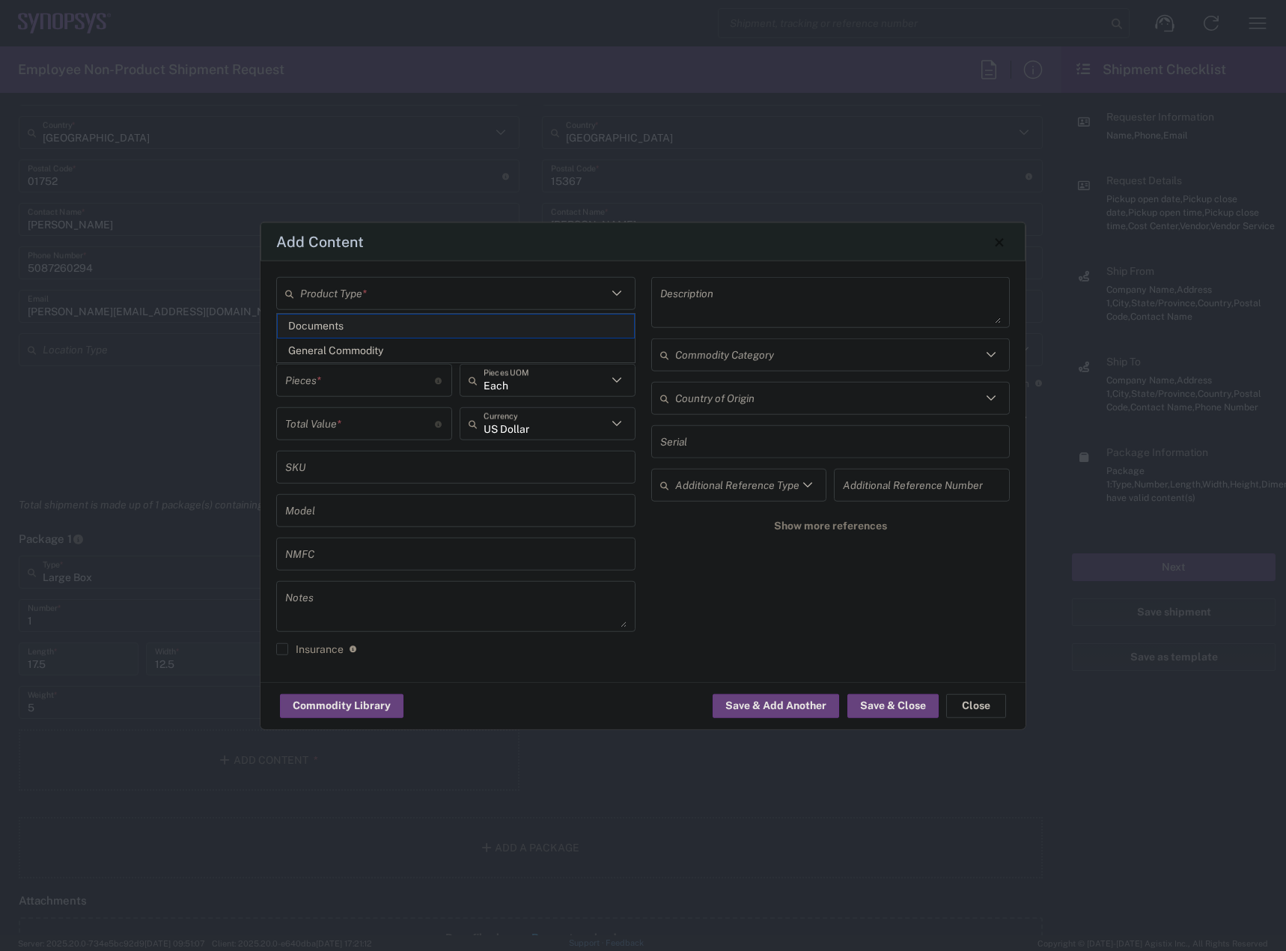
type input "1"
type textarea "Documents"
click at [377, 344] on input "Documents" at bounding box center [455, 336] width 341 height 26
click at [396, 292] on input "Documents" at bounding box center [453, 293] width 307 height 26
click at [385, 341] on span "General Commodity" at bounding box center [456, 350] width 356 height 23
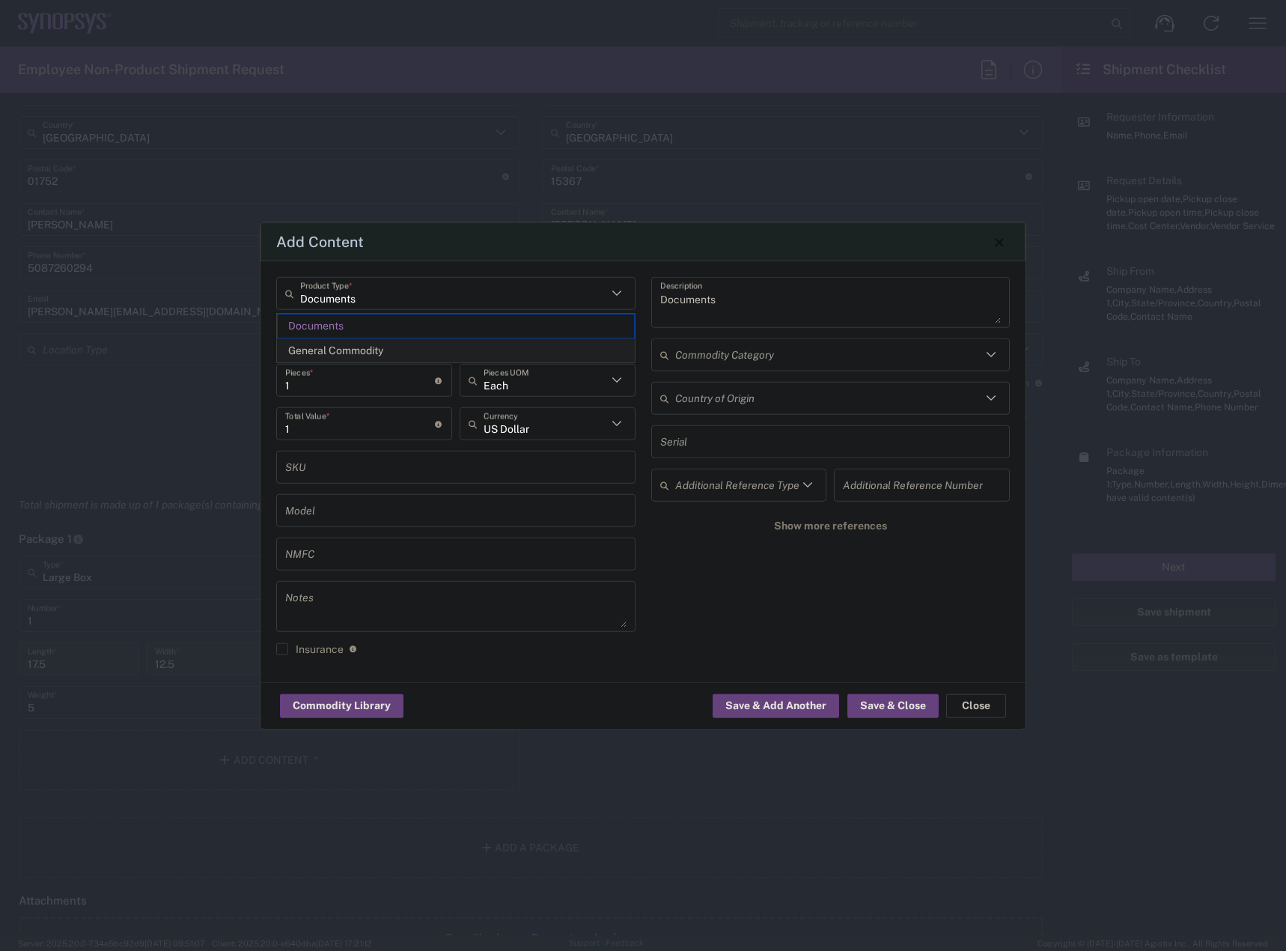
type input "General Commodity"
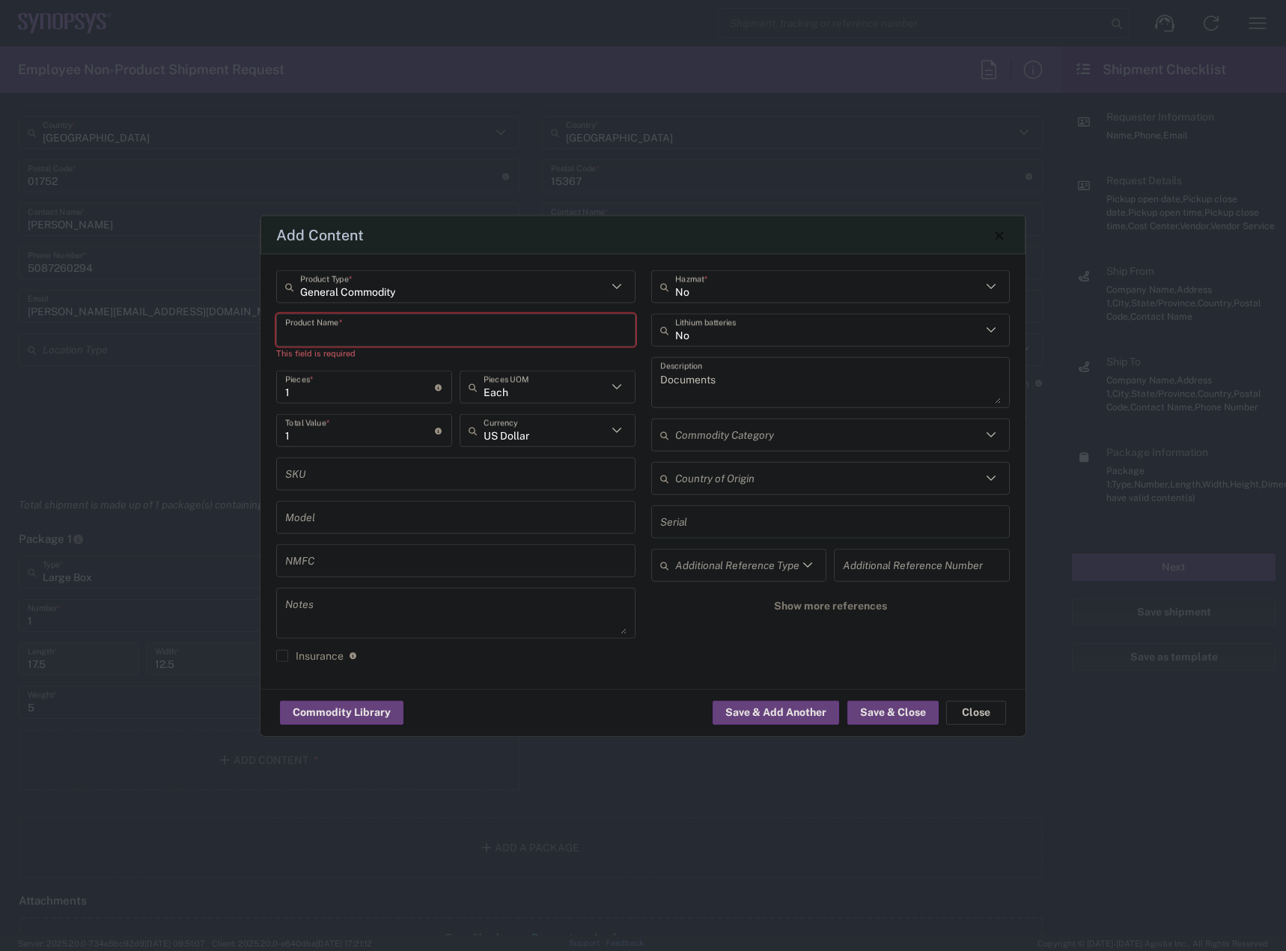
click at [385, 332] on input "text" at bounding box center [455, 330] width 341 height 26
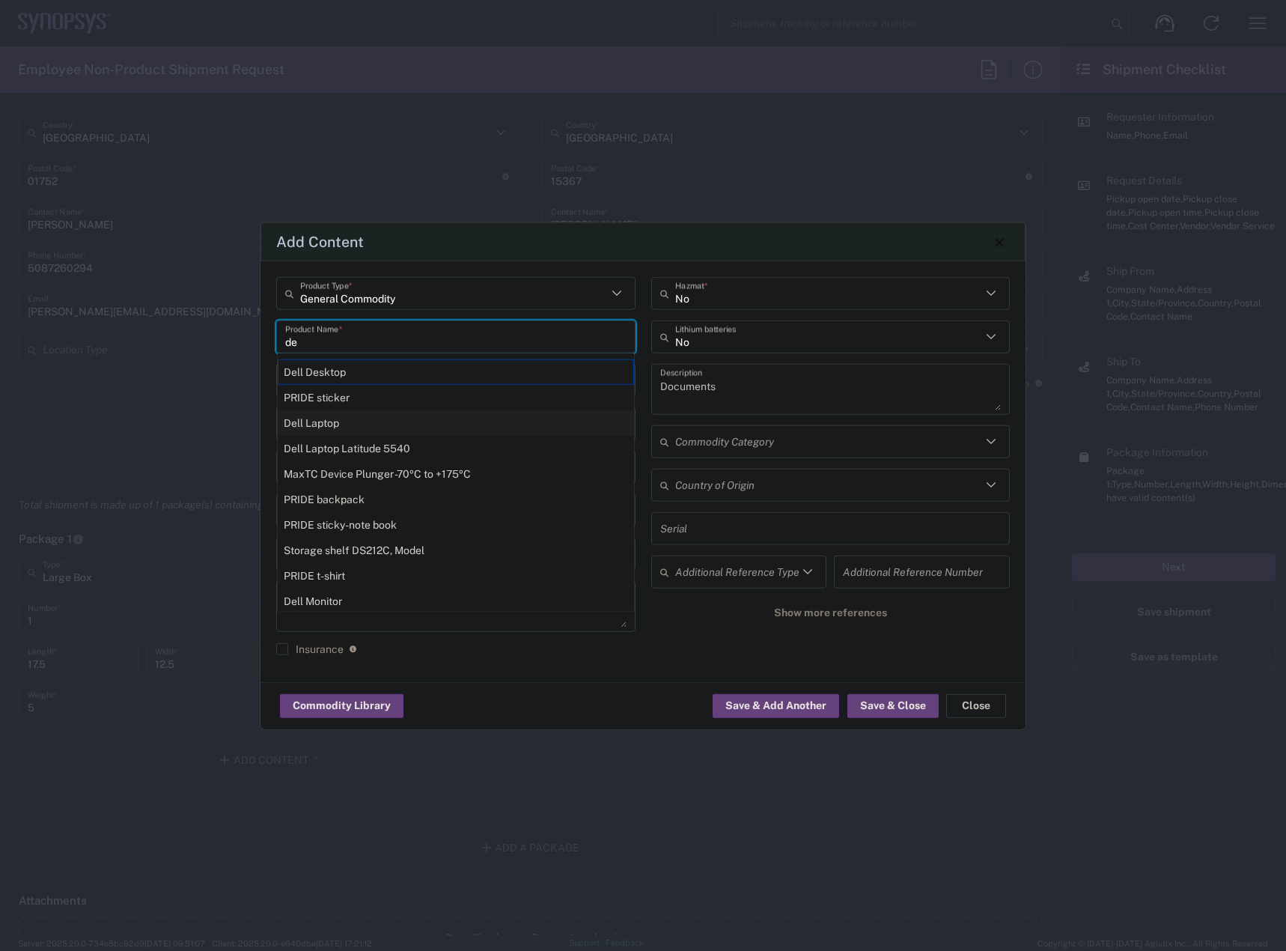
click at [335, 418] on div "Dell Laptop" at bounding box center [456, 422] width 356 height 25
type input "Dell Laptop"
type textarea "Dell Laptop"
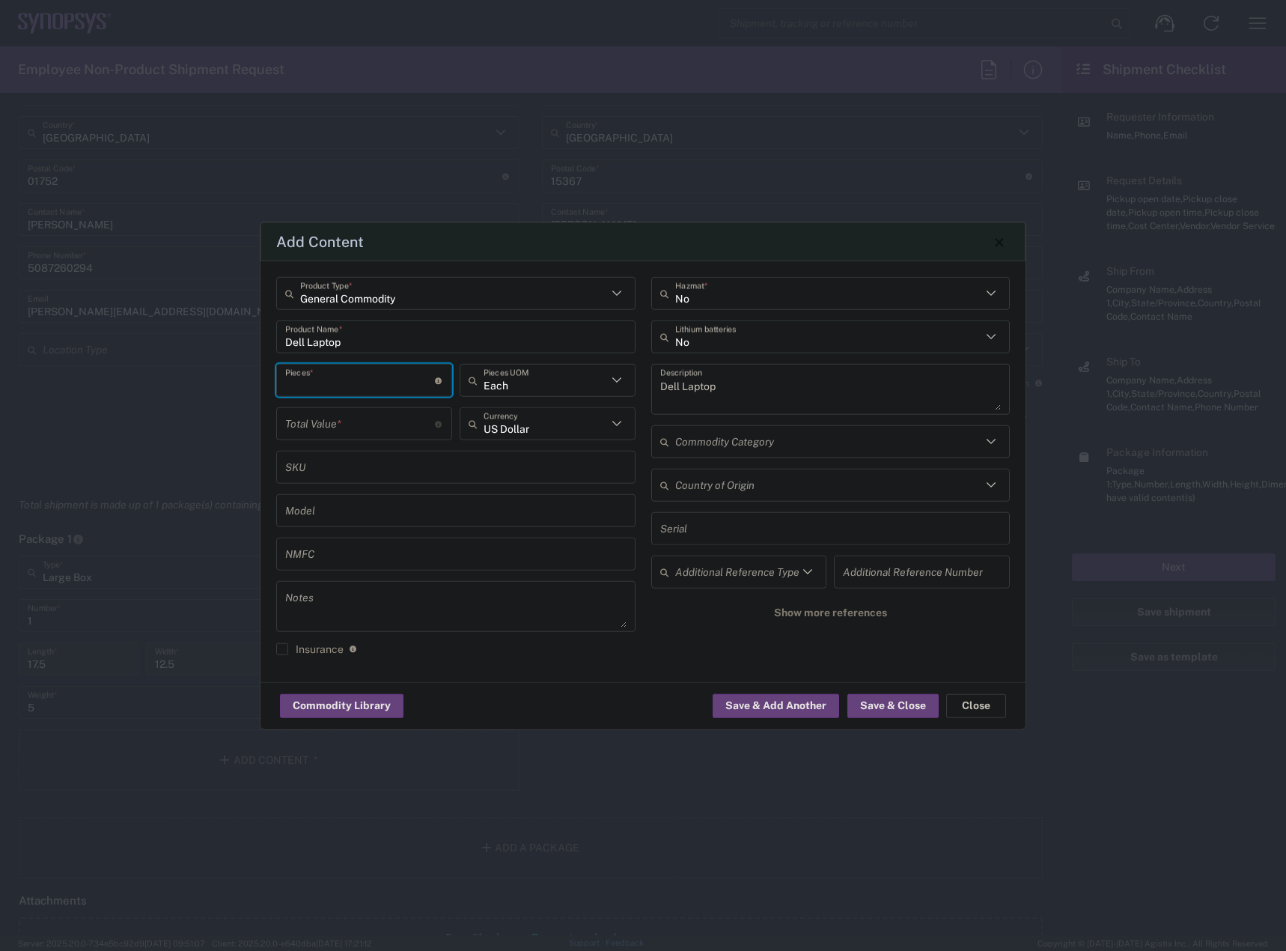
click at [346, 383] on input "number" at bounding box center [360, 380] width 150 height 26
type input "1"
click at [344, 413] on input "number" at bounding box center [360, 423] width 150 height 26
type input "950"
click at [615, 681] on div "General Commodity Product Type * Dell Laptop Product Name * 1 Pieces * Number o…" at bounding box center [643, 471] width 765 height 421
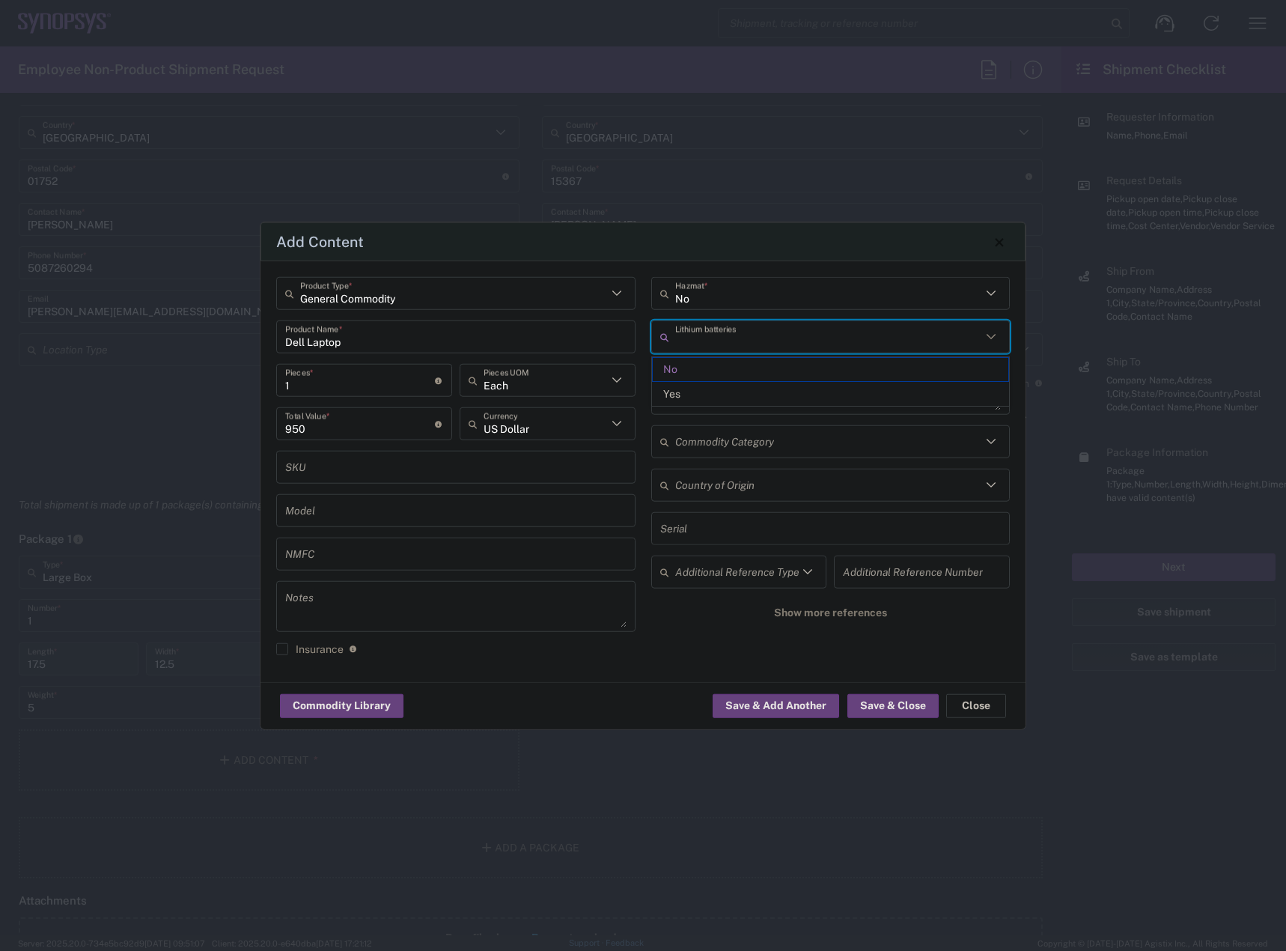
click at [797, 340] on input "text" at bounding box center [828, 336] width 307 height 26
click at [705, 389] on span "Yes" at bounding box center [831, 394] width 356 height 23
type input "Yes"
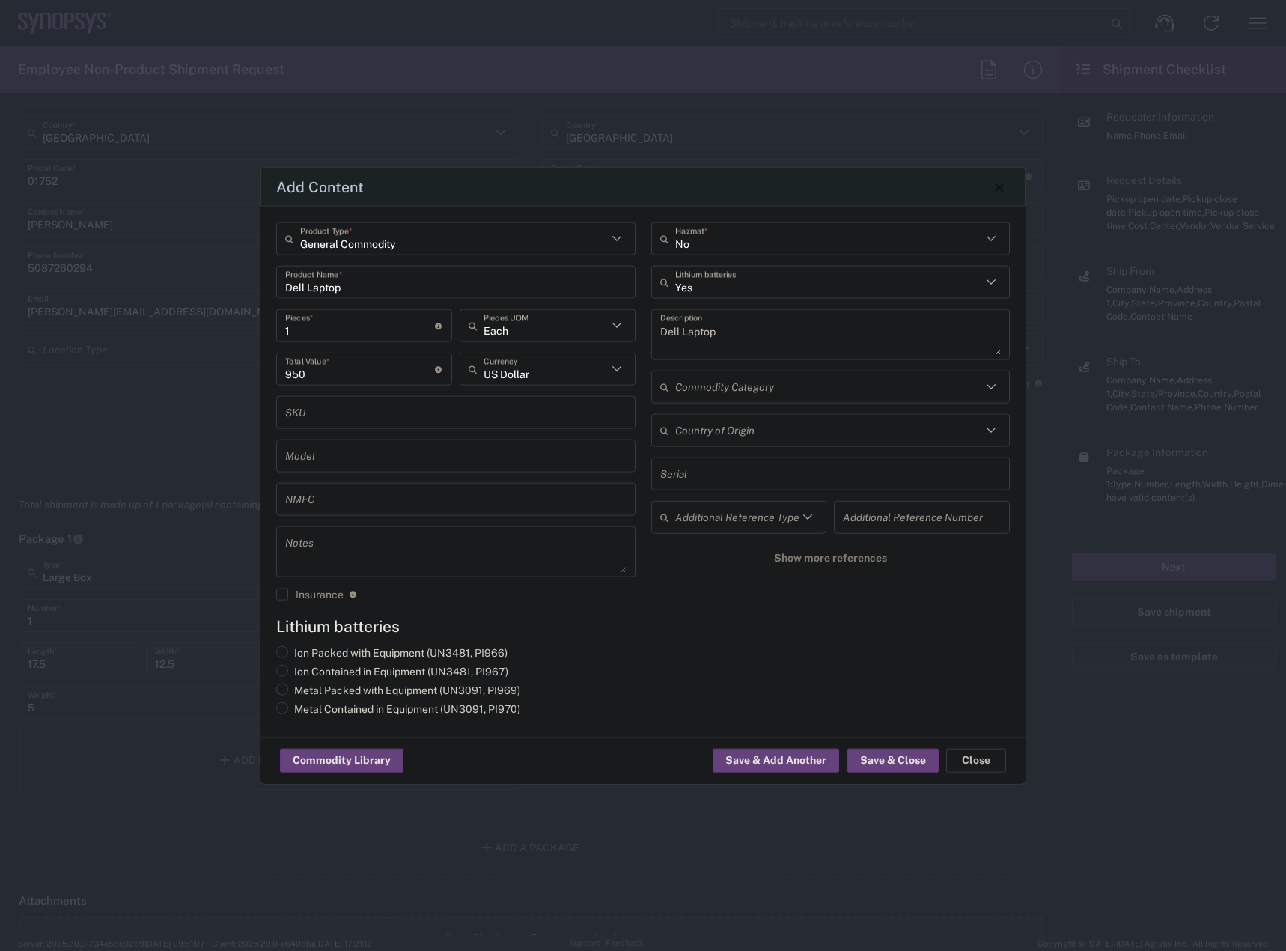
click at [340, 693] on label "Metal Packed with Equipment (UN3091, PI969)" at bounding box center [398, 690] width 244 height 13
click at [304, 693] on input "Metal Packed with Equipment (UN3091, PI969)" at bounding box center [299, 689] width 10 height 10
radio input "true"
click at [866, 758] on button "Save & Close" at bounding box center [893, 761] width 91 height 24
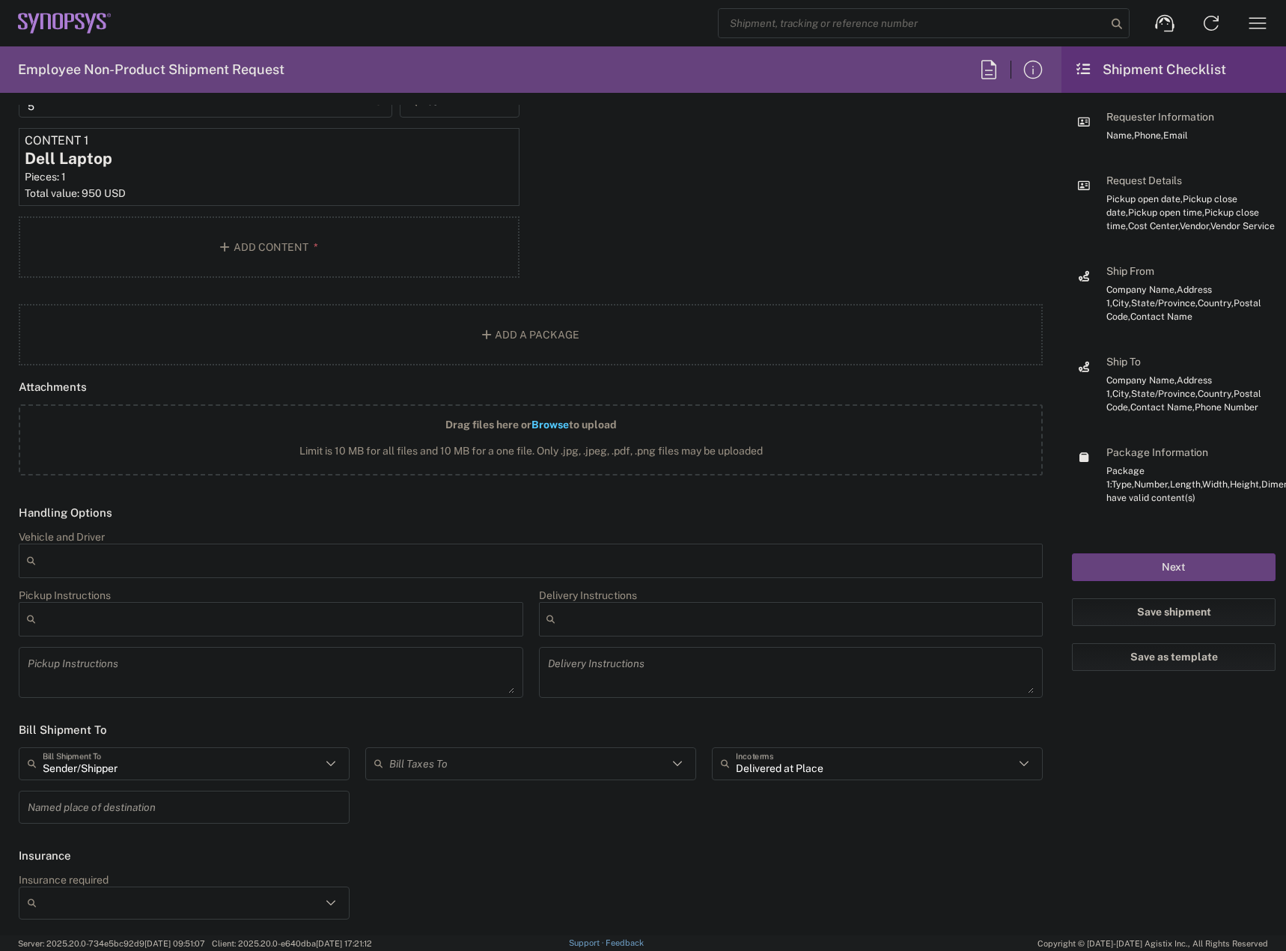
scroll to position [1657, 0]
click at [473, 755] on input "Recipient Account" at bounding box center [528, 763] width 279 height 26
click at [425, 814] on span "Sender/Shipper" at bounding box center [525, 819] width 324 height 23
type input "Sender/Shipper"
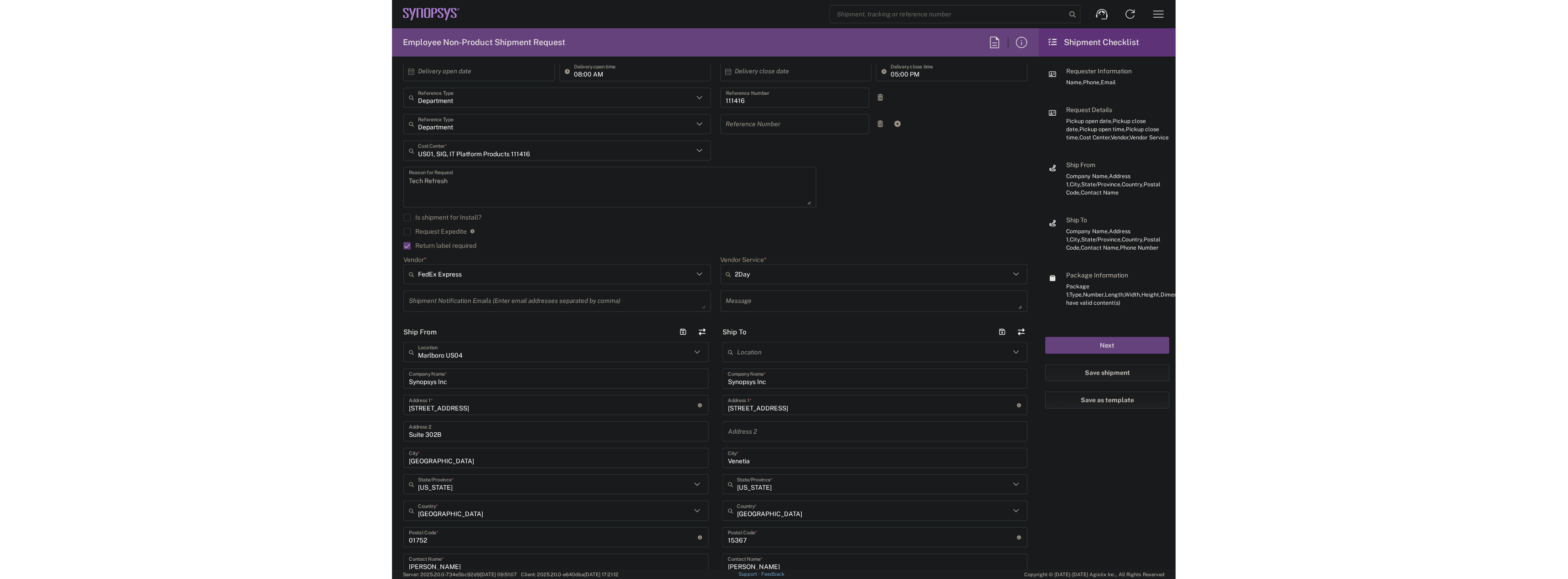
scroll to position [456, 0]
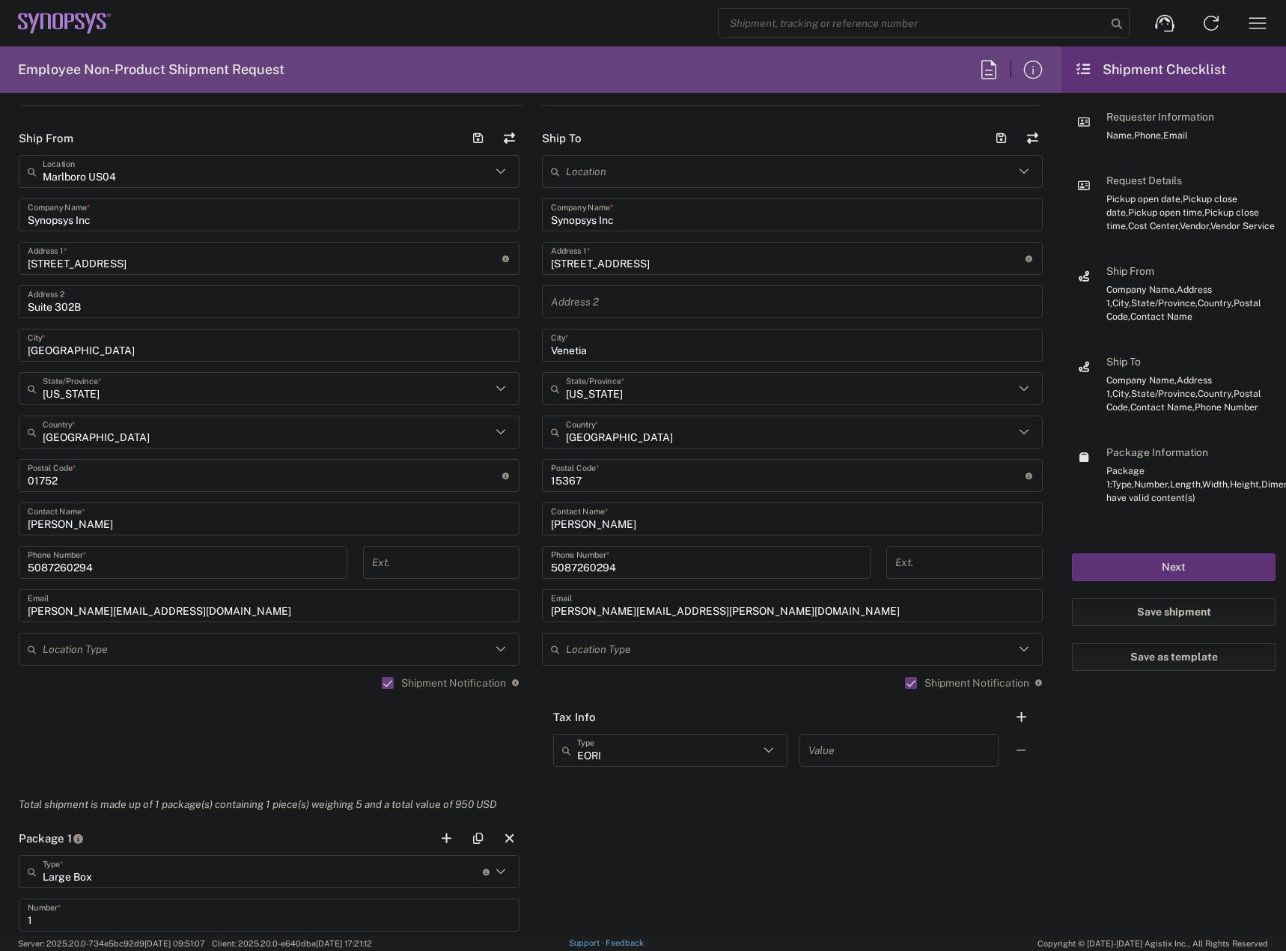
drag, startPoint x: 1147, startPoint y: 566, endPoint x: 1138, endPoint y: 564, distance: 9.3
click at [1146, 565] on button "Next" at bounding box center [1174, 567] width 204 height 28
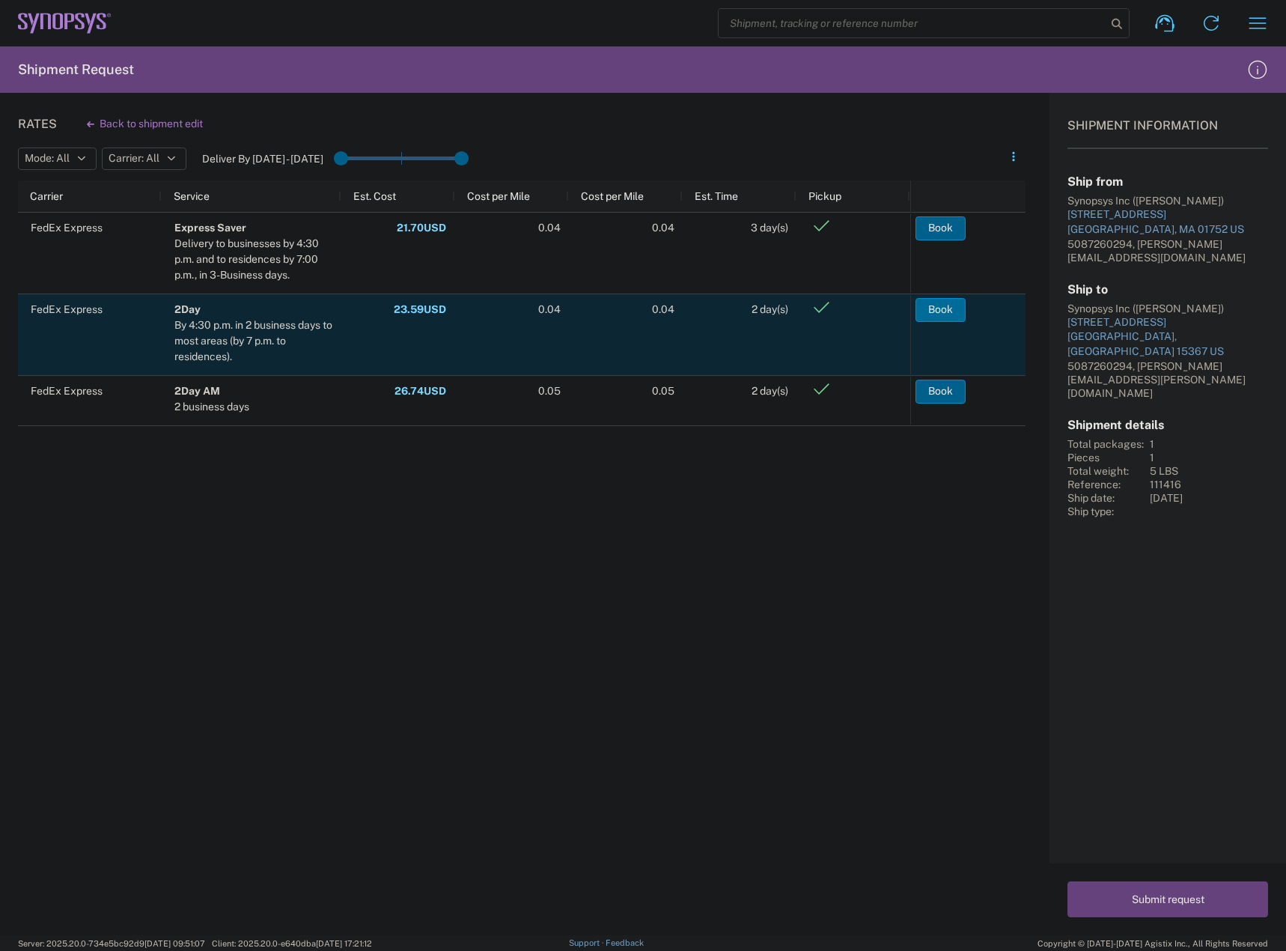
click at [949, 305] on button "Book" at bounding box center [941, 310] width 50 height 24
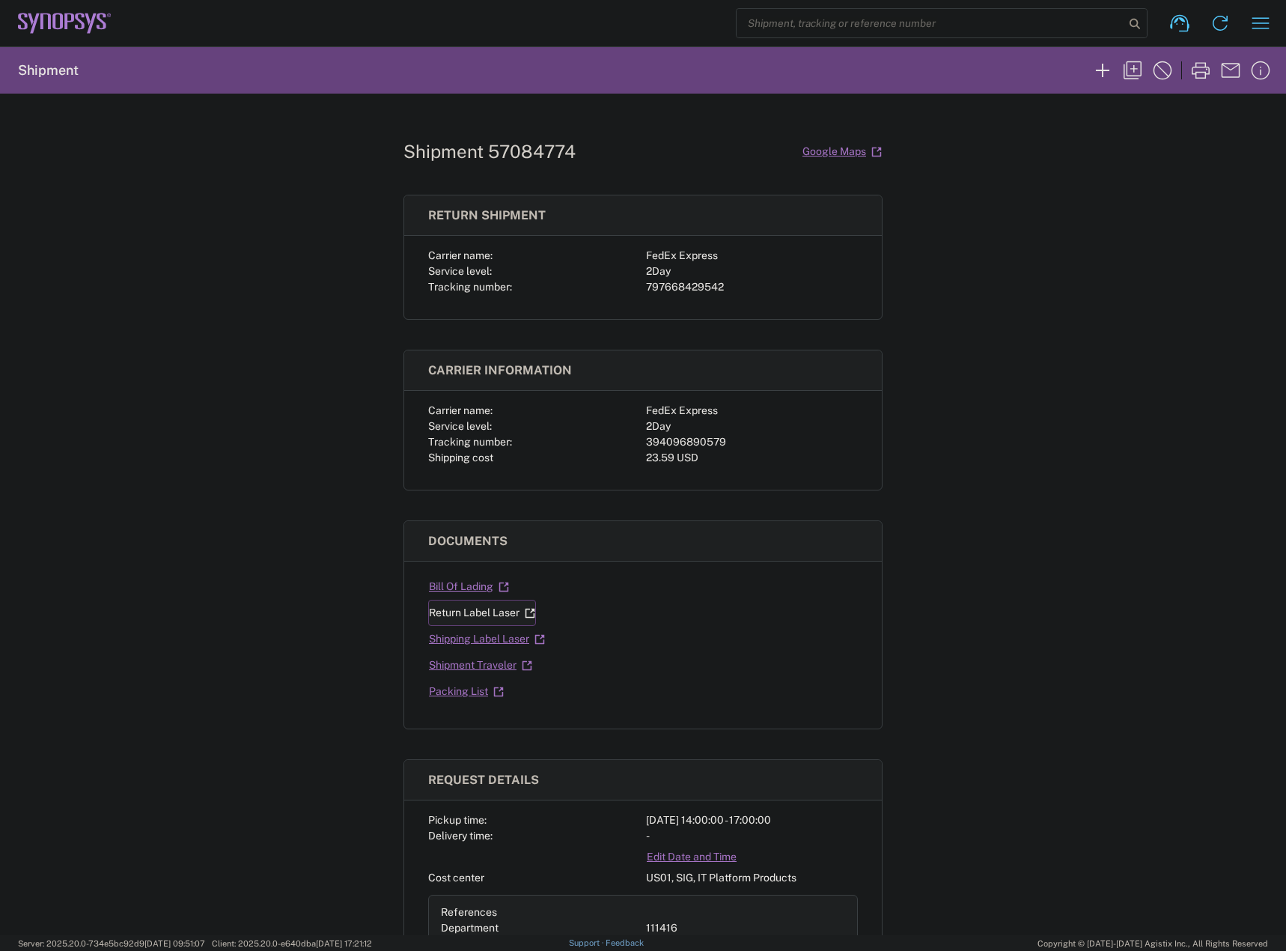
click at [473, 616] on link "Return Label Laser" at bounding box center [482, 613] width 108 height 26
click at [475, 645] on link "Shipping Label Laser" at bounding box center [487, 639] width 118 height 26
